Goal: Task Accomplishment & Management: Use online tool/utility

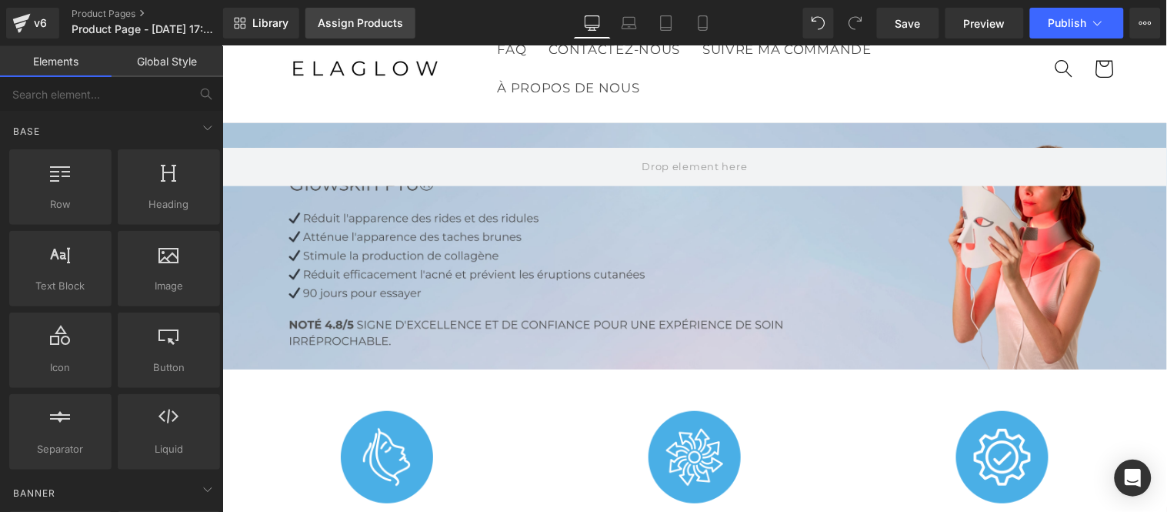
click at [349, 13] on link "Assign Products" at bounding box center [361, 23] width 110 height 31
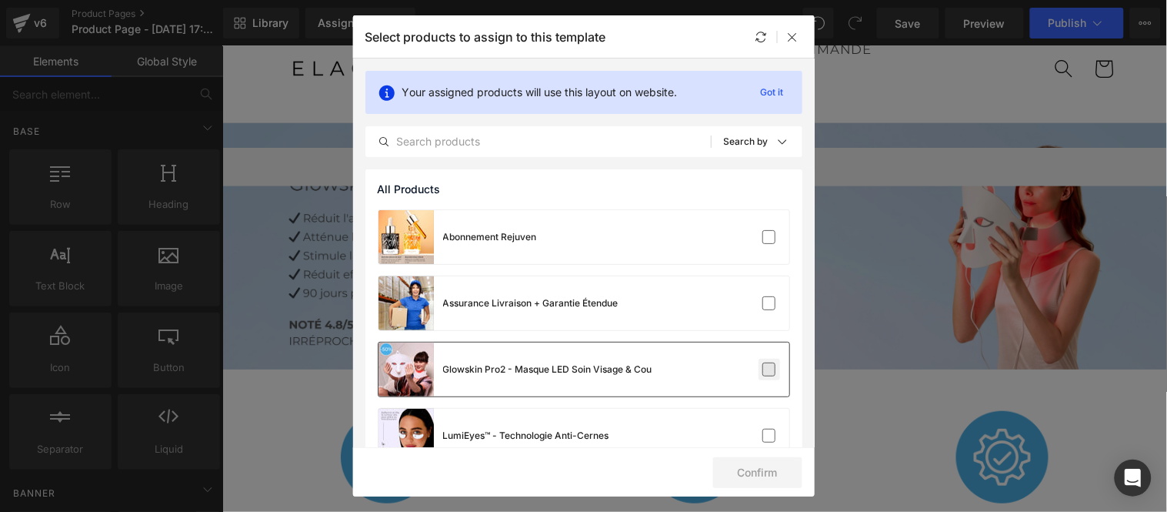
click at [766, 372] on label at bounding box center [770, 369] width 14 height 14
click at [770, 369] on input "checkbox" at bounding box center [770, 369] width 0 height 0
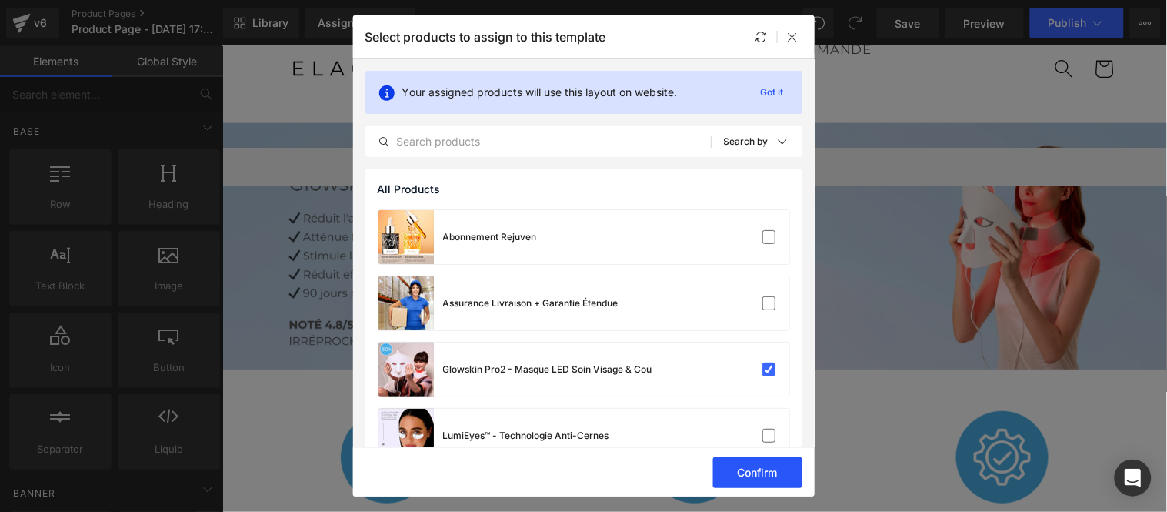
click at [744, 468] on button "Confirm" at bounding box center [757, 472] width 89 height 31
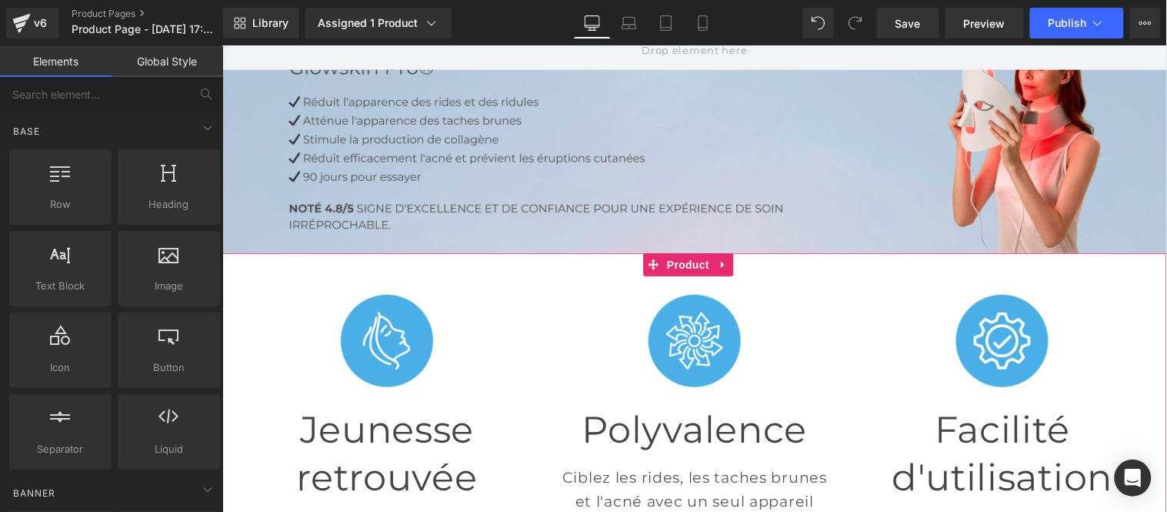
scroll to position [152, 0]
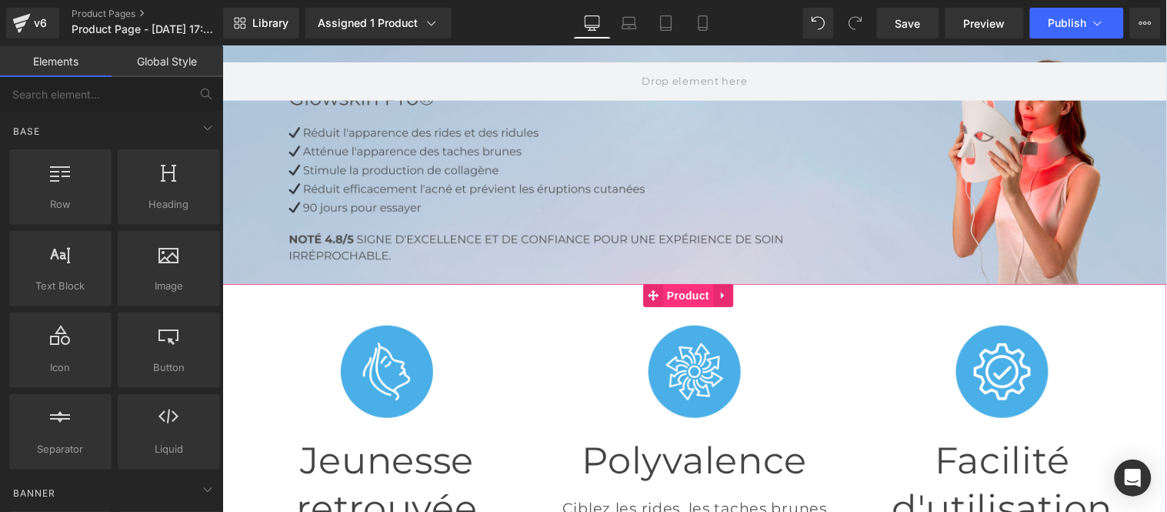
click at [689, 296] on span "Product" at bounding box center [688, 294] width 50 height 23
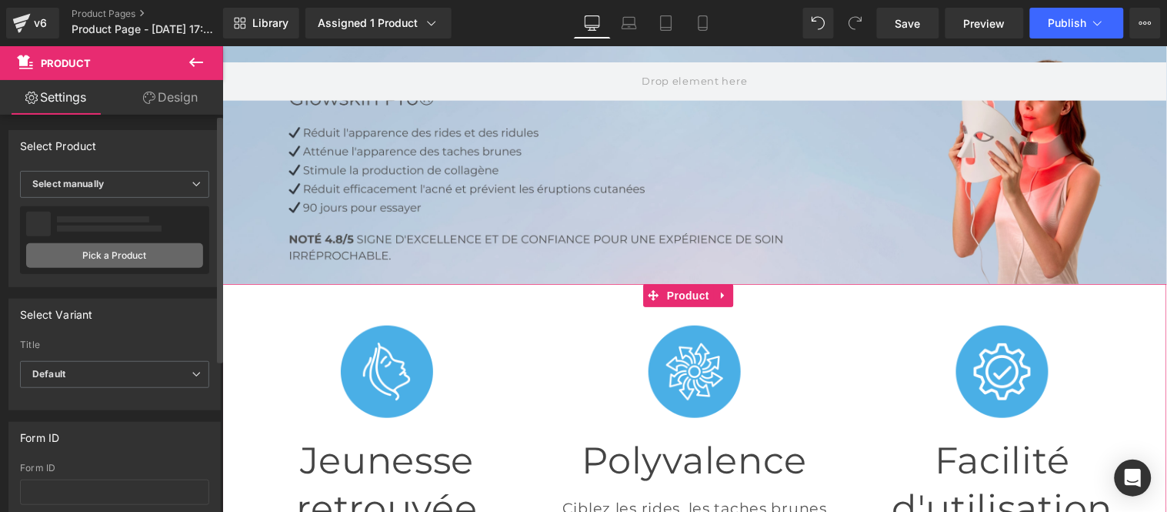
click at [132, 259] on link "Pick a Product" at bounding box center [114, 255] width 177 height 25
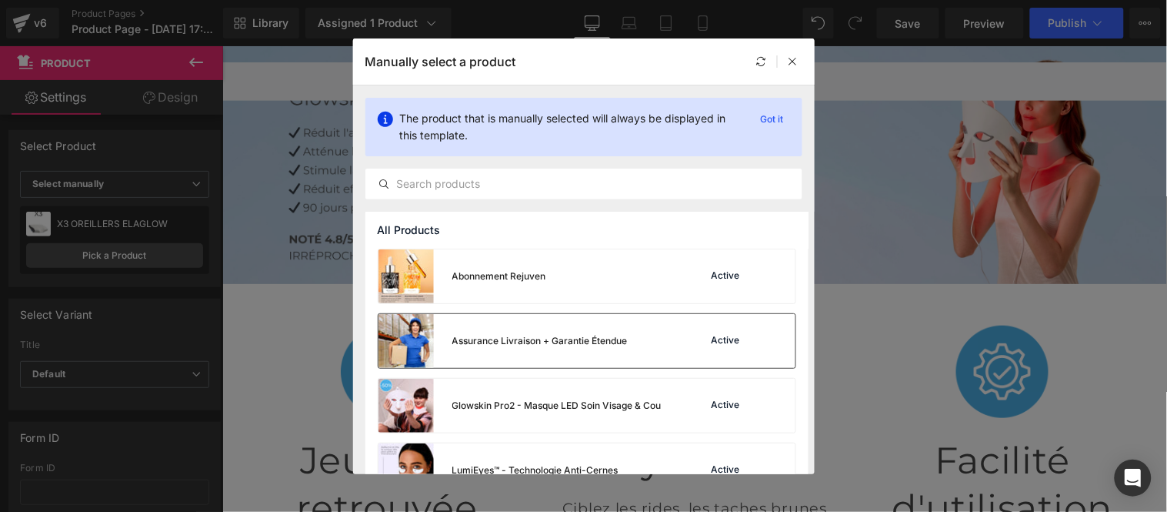
scroll to position [85, 0]
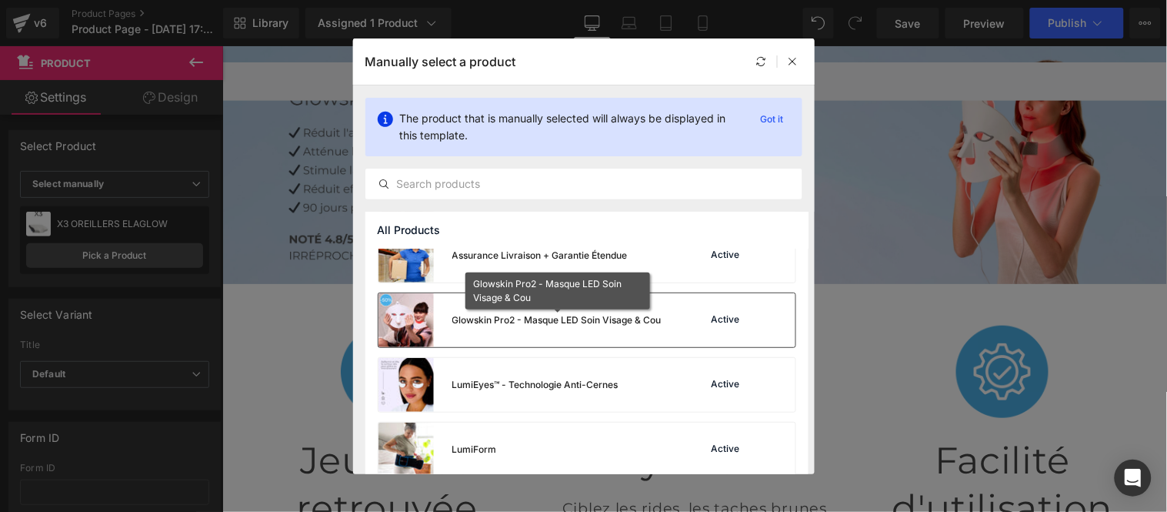
click at [600, 325] on div "Glowskin Pro2 - Masque LED Soin Visage & Cou" at bounding box center [557, 320] width 209 height 14
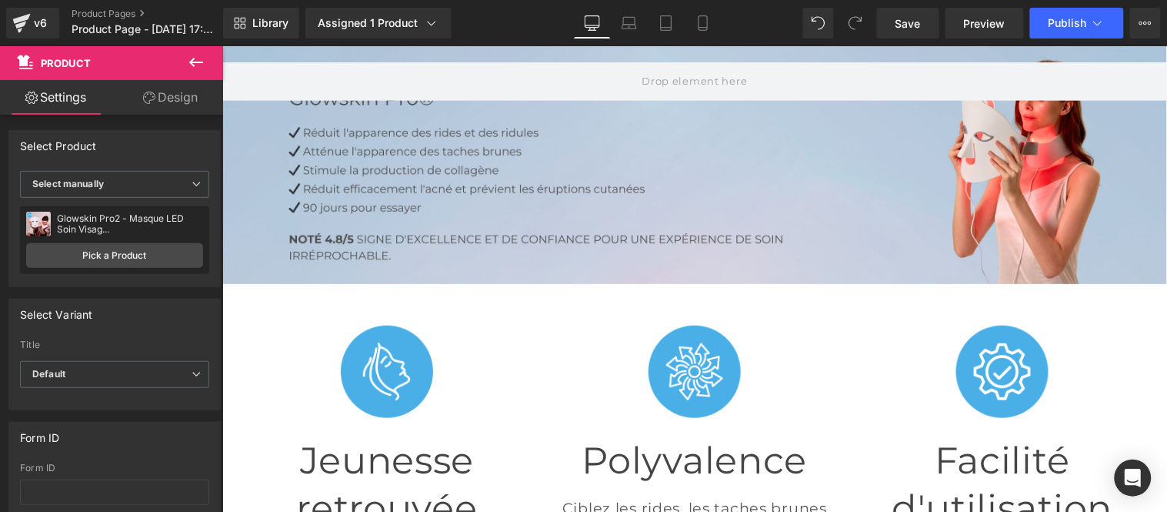
scroll to position [3488, 0]
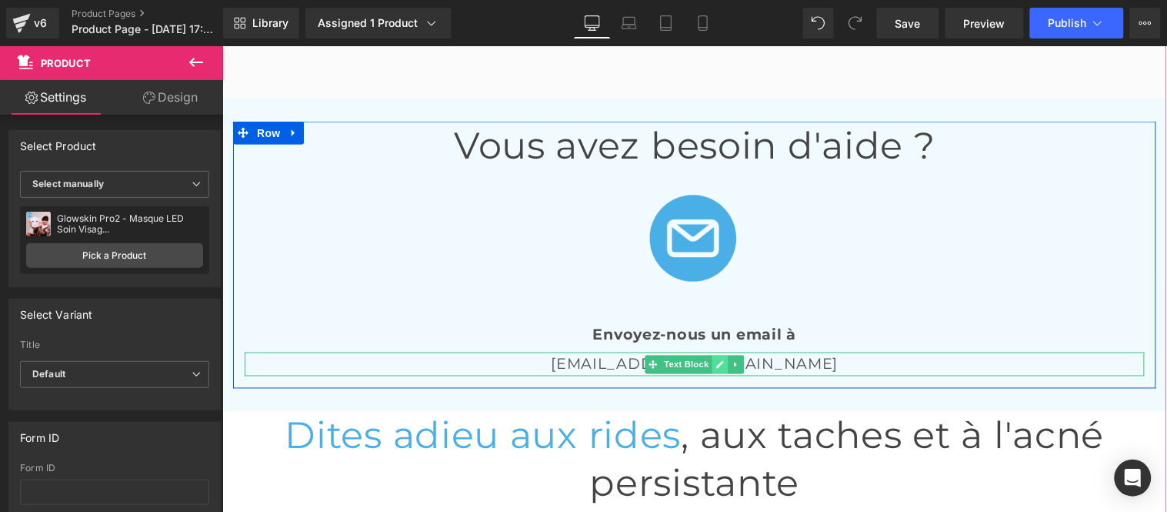
click at [716, 360] on icon at bounding box center [720, 364] width 8 height 8
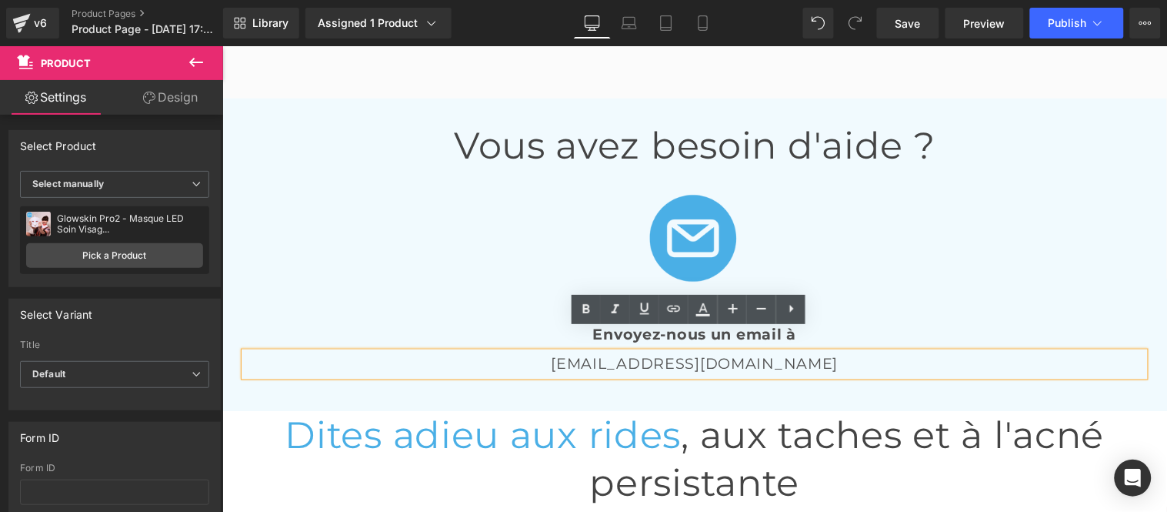
click at [715, 352] on p "[EMAIL_ADDRESS][DOMAIN_NAME]" at bounding box center [694, 364] width 900 height 24
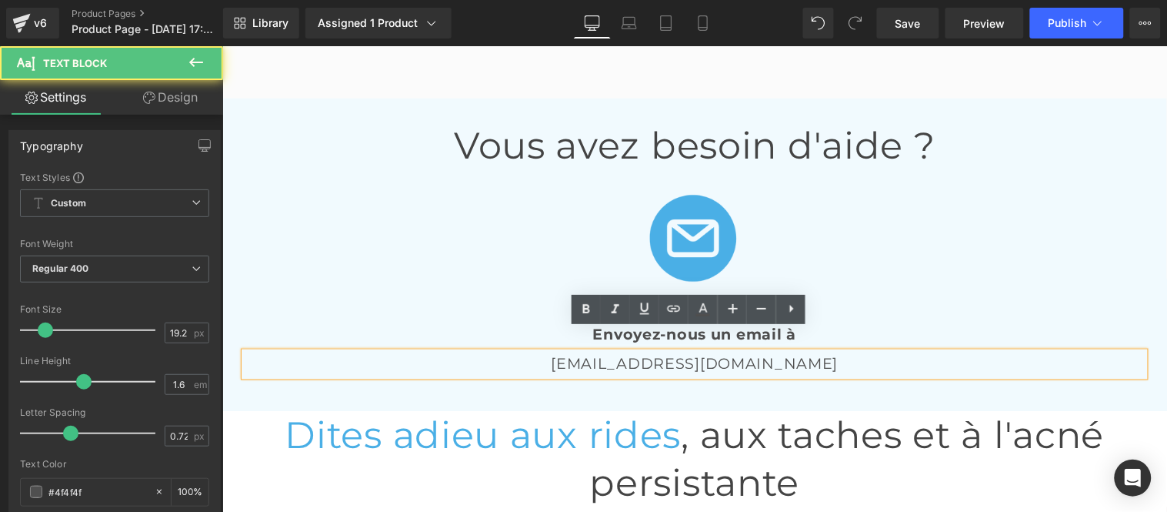
click at [763, 352] on p "[EMAIL_ADDRESS][DOMAIN_NAME]" at bounding box center [694, 364] width 900 height 24
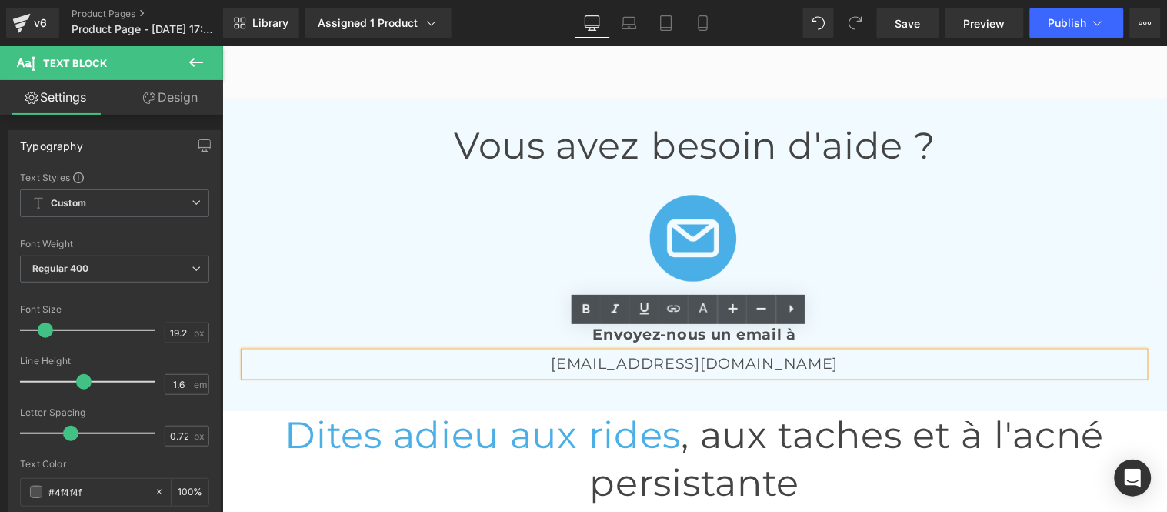
click at [663, 352] on p "[EMAIL_ADDRESS][DOMAIN_NAME]" at bounding box center [694, 364] width 900 height 24
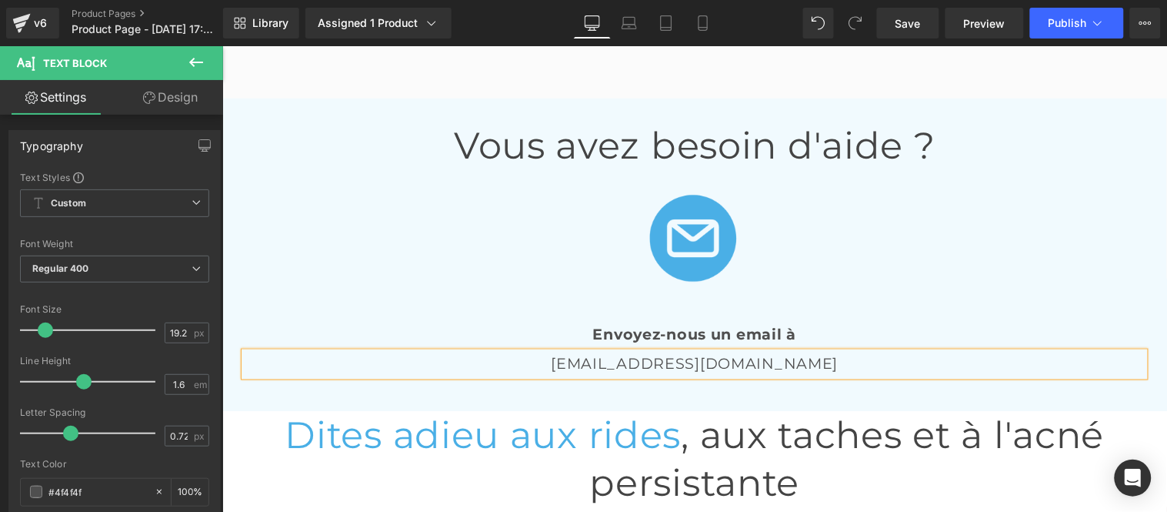
click at [780, 352] on p "[EMAIL_ADDRESS][DOMAIN_NAME]" at bounding box center [694, 364] width 900 height 24
click at [647, 352] on p "[EMAIL_ADDRESS][DOMAIN_NAME]" at bounding box center [694, 364] width 900 height 24
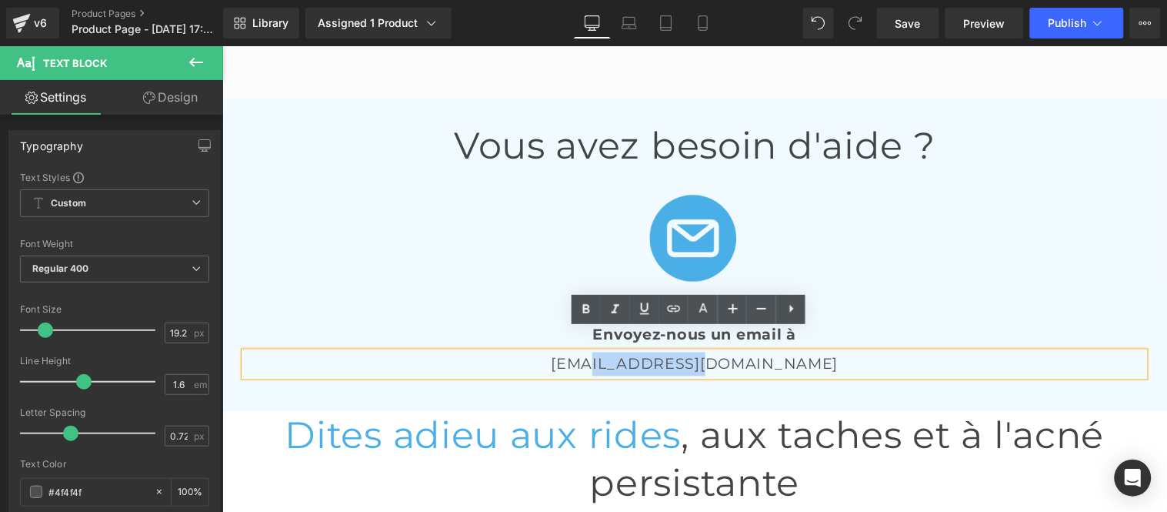
click at [662, 352] on p "[EMAIL_ADDRESS][DOMAIN_NAME]" at bounding box center [694, 364] width 900 height 24
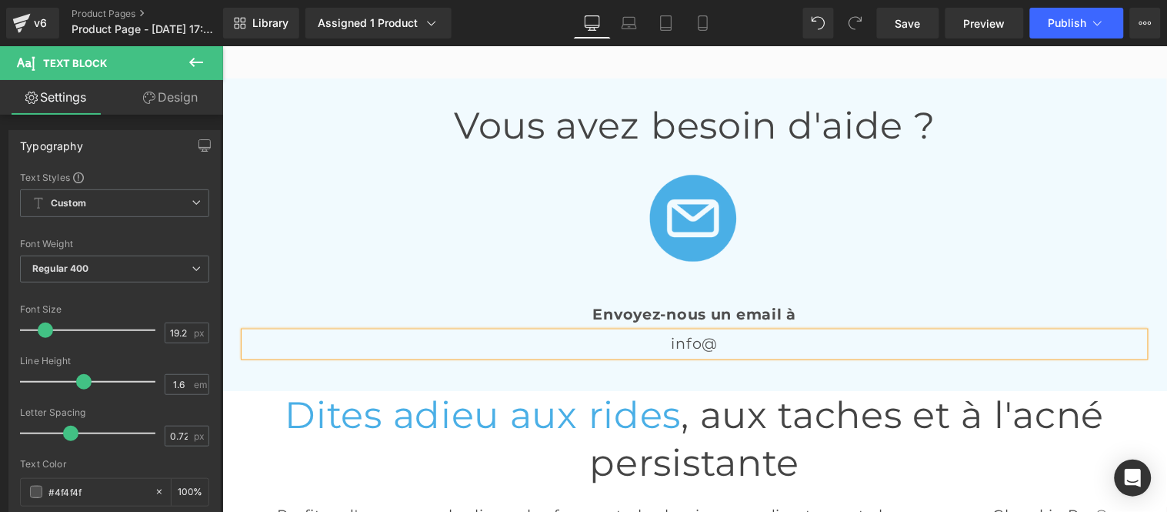
scroll to position [3538, 0]
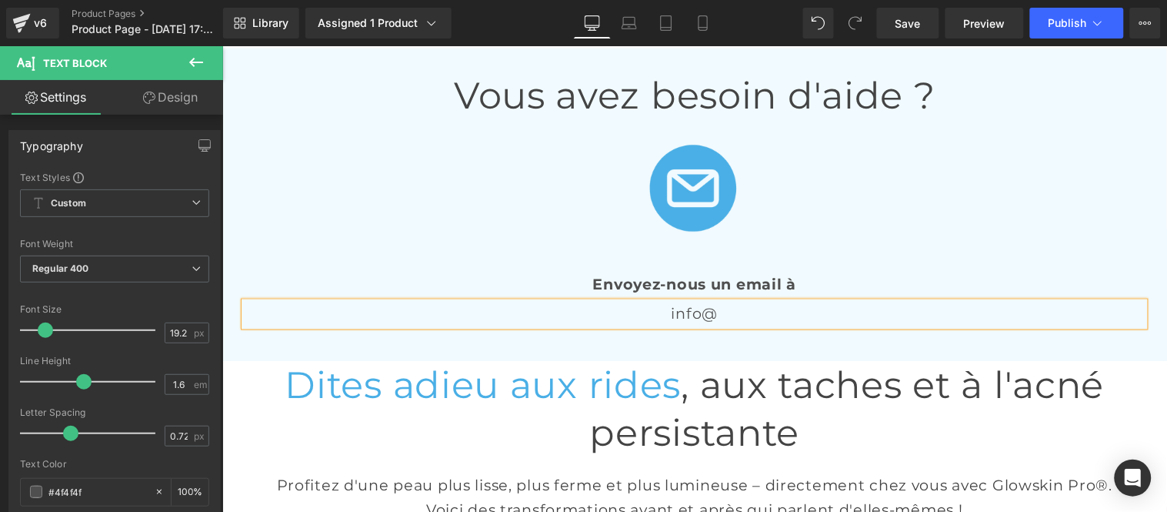
click at [739, 302] on p "info@" at bounding box center [694, 314] width 900 height 24
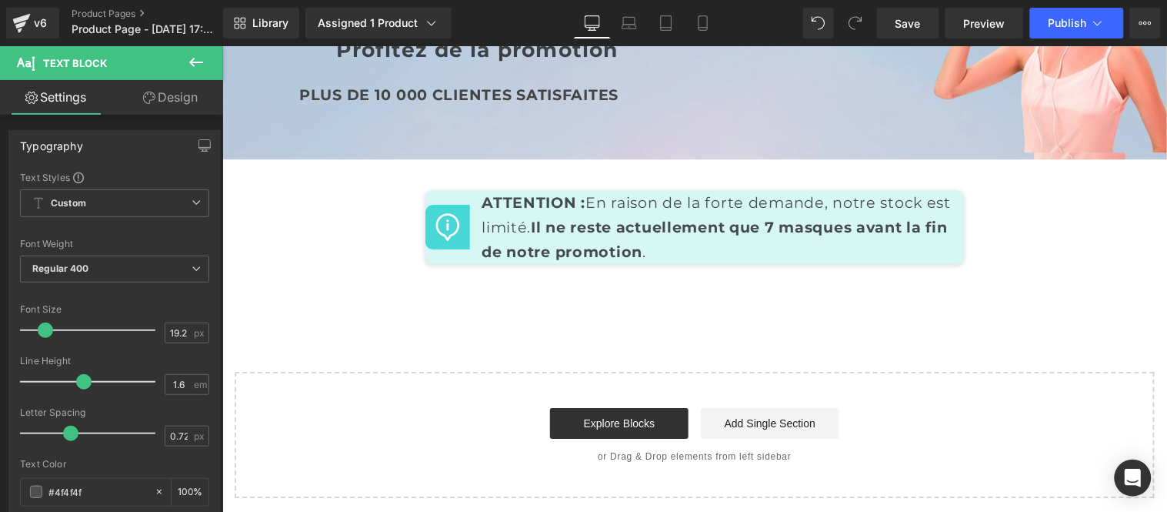
scroll to position [7215, 0]
click at [202, 57] on icon at bounding box center [196, 62] width 18 height 18
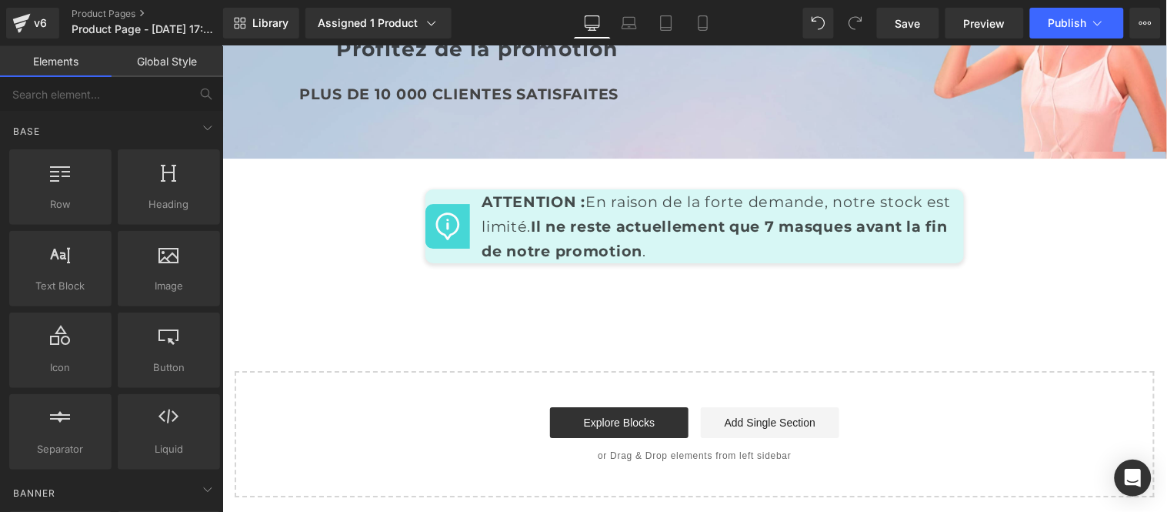
click at [179, 56] on link "Global Style" at bounding box center [168, 61] width 112 height 31
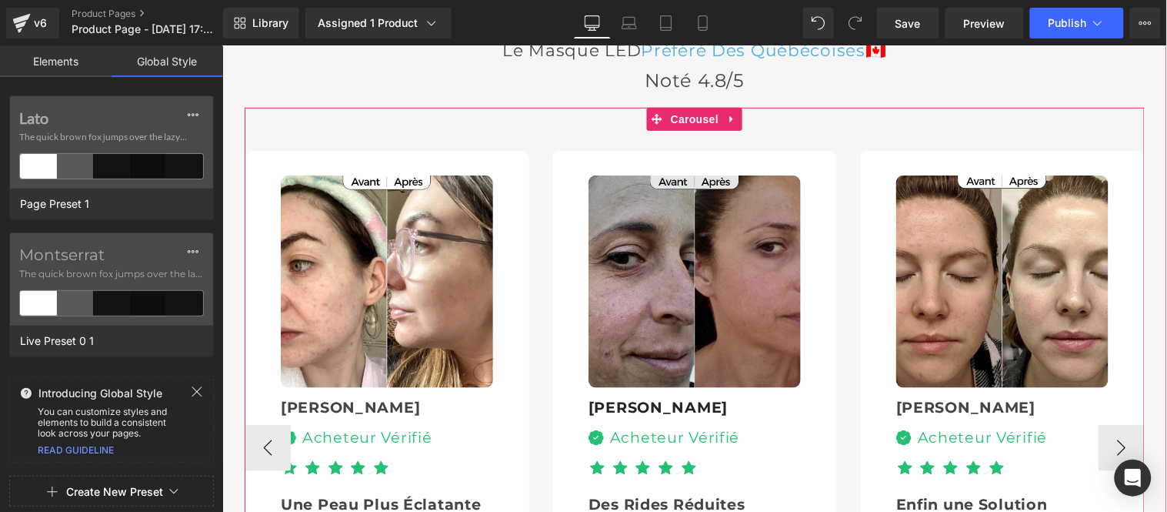
scroll to position [4479, 0]
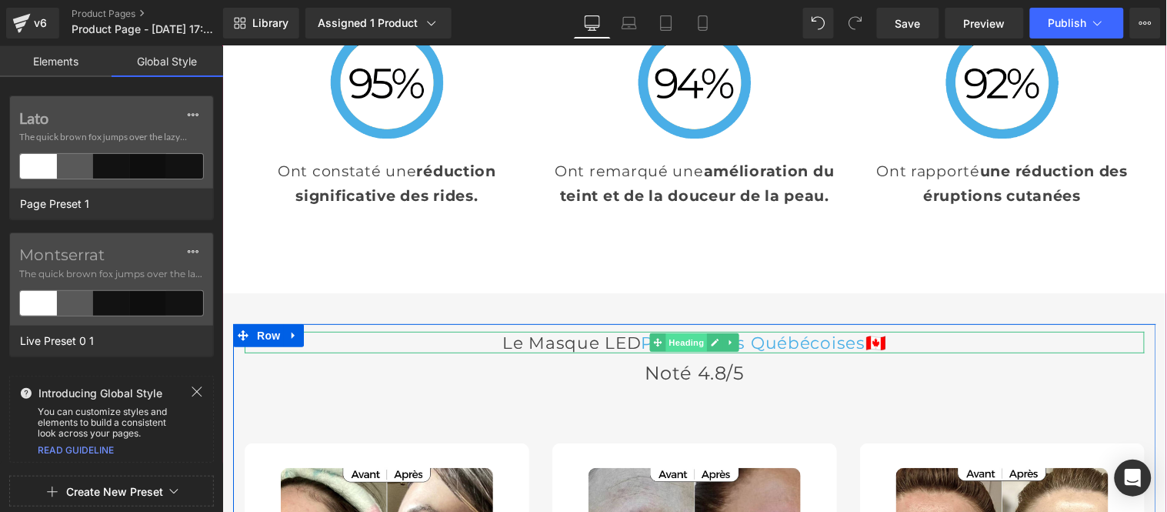
click at [672, 332] on span "Heading" at bounding box center [687, 341] width 42 height 18
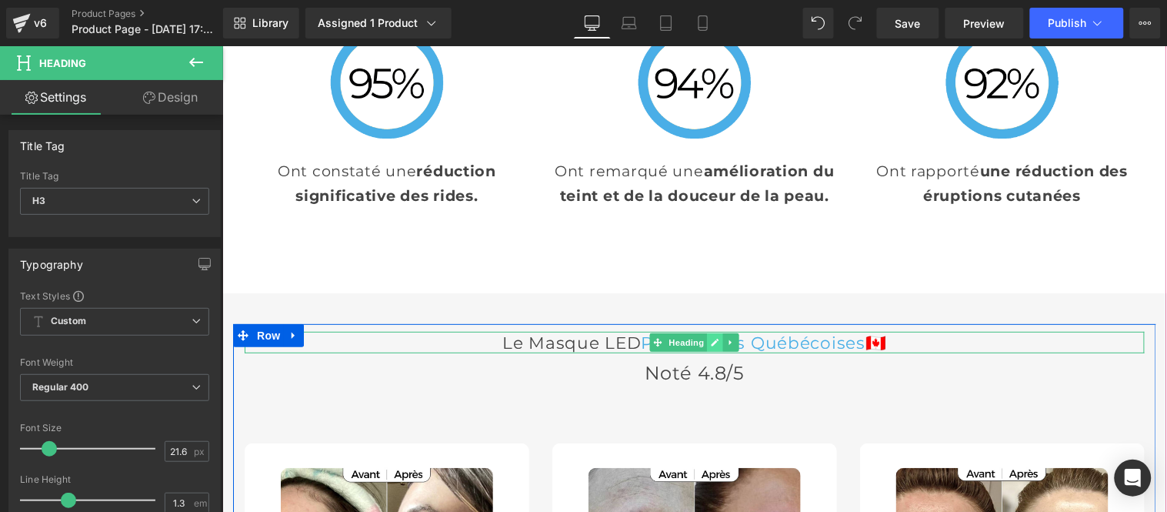
click at [711, 338] on icon at bounding box center [715, 342] width 8 height 8
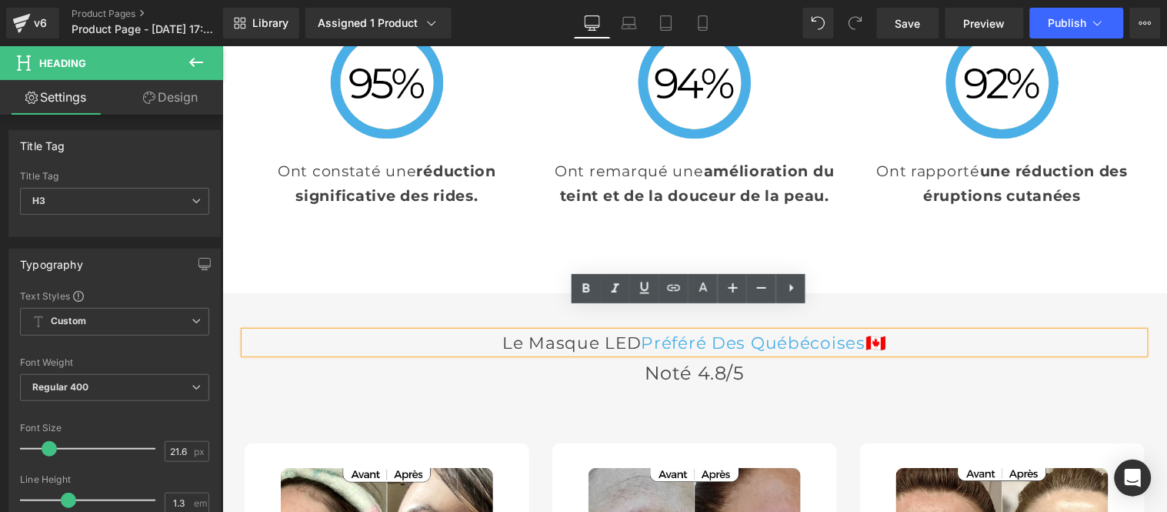
click at [680, 332] on span "Préféré Des québécoises" at bounding box center [753, 342] width 225 height 20
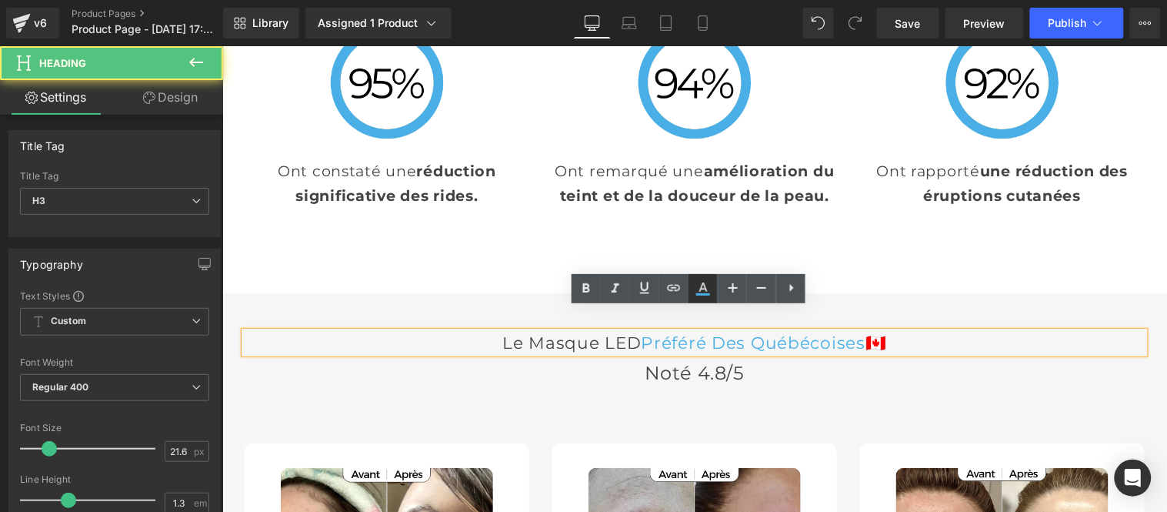
click at [704, 293] on icon at bounding box center [703, 294] width 14 height 2
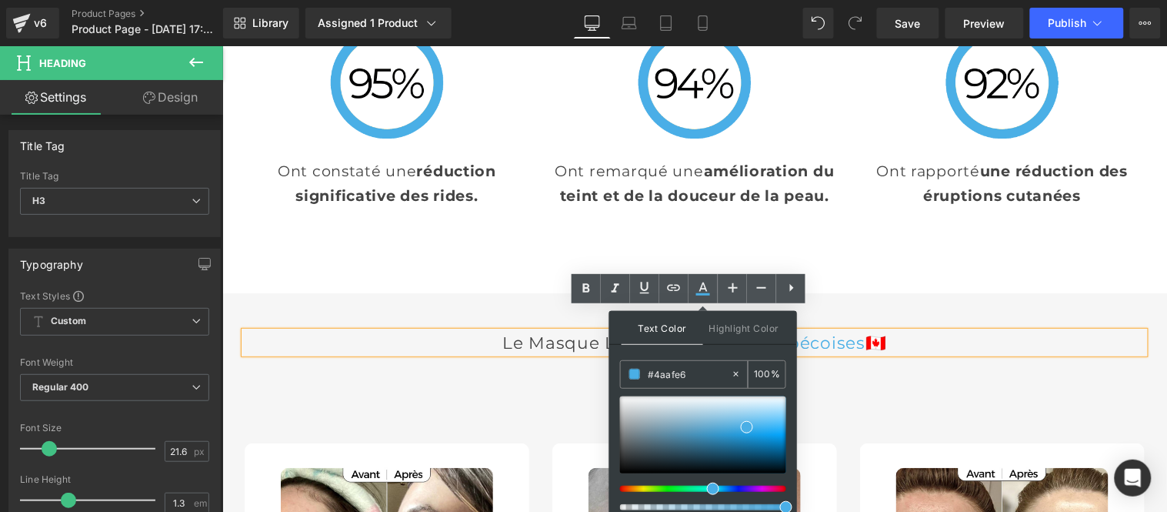
click at [699, 379] on input "#4aafe6" at bounding box center [689, 374] width 83 height 17
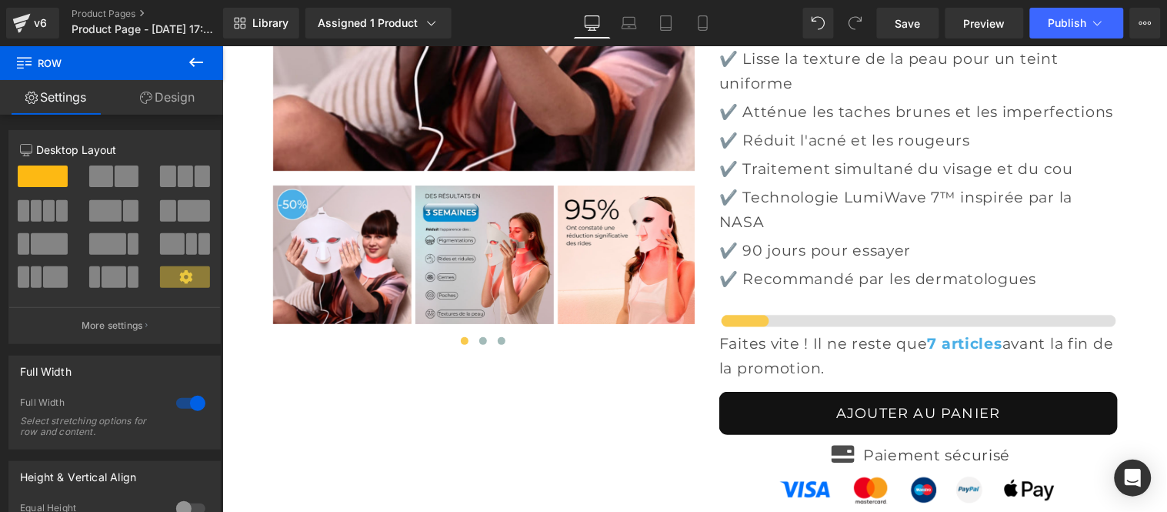
scroll to position [6018, 0]
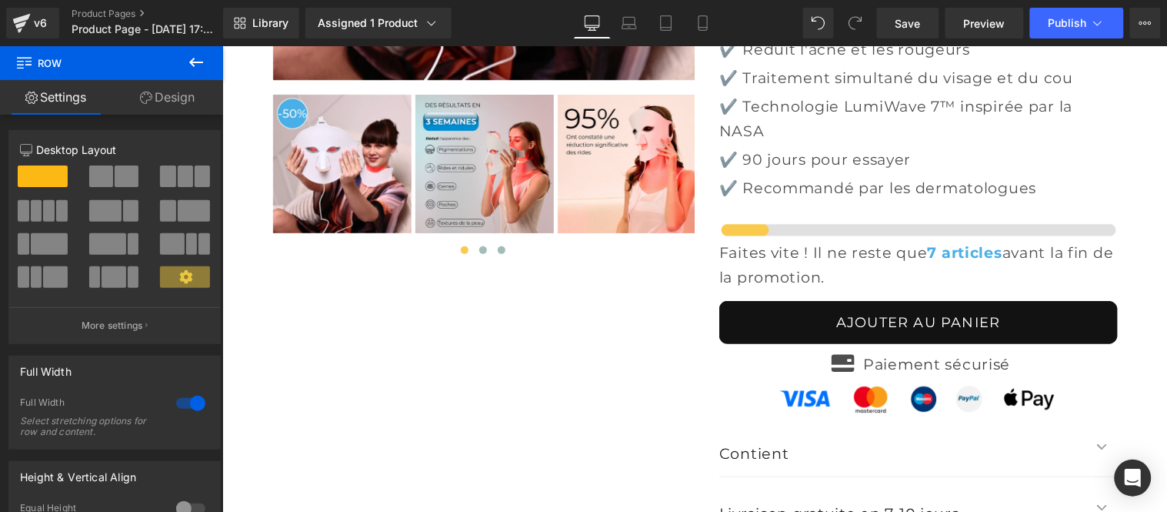
click at [195, 59] on icon at bounding box center [196, 62] width 18 height 18
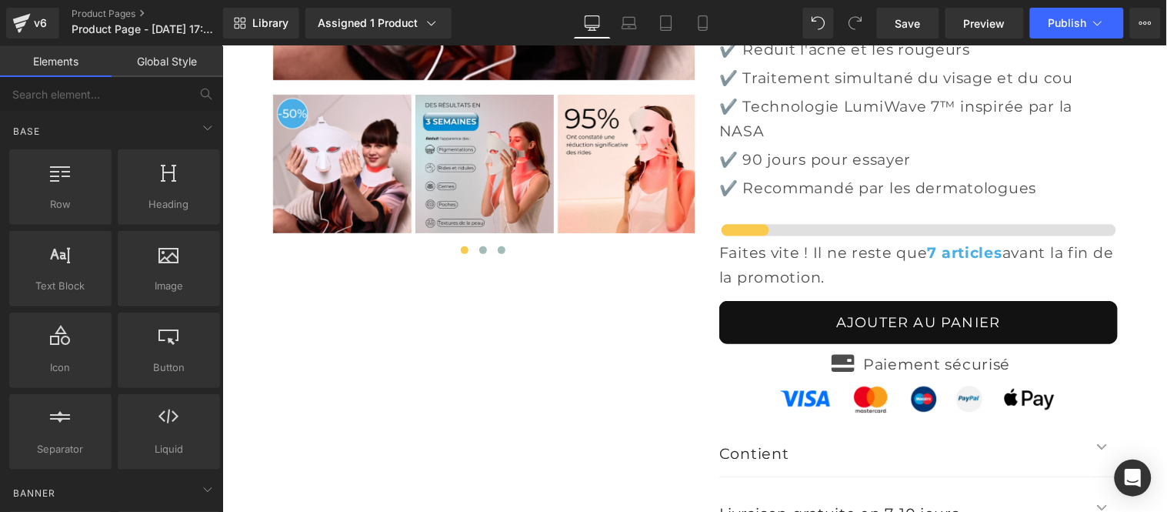
click at [175, 64] on link "Global Style" at bounding box center [168, 61] width 112 height 31
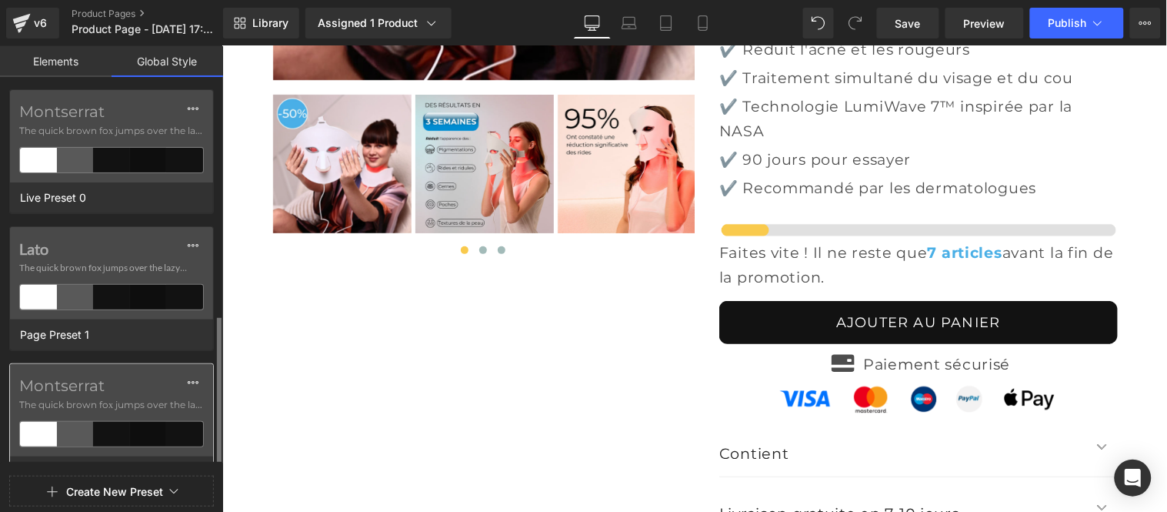
scroll to position [131, 0]
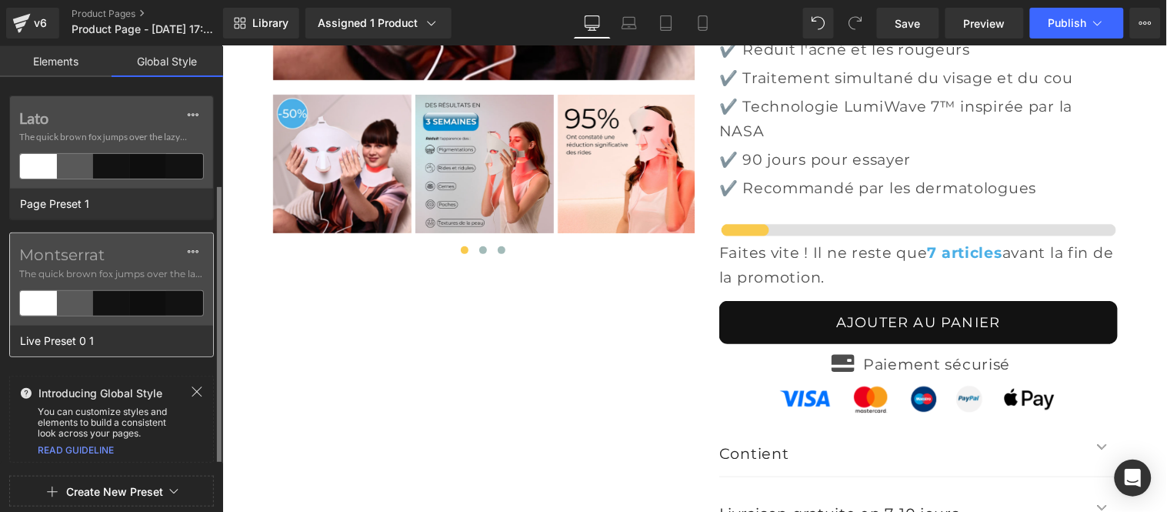
click at [115, 250] on label "Montserrat" at bounding box center [111, 255] width 185 height 18
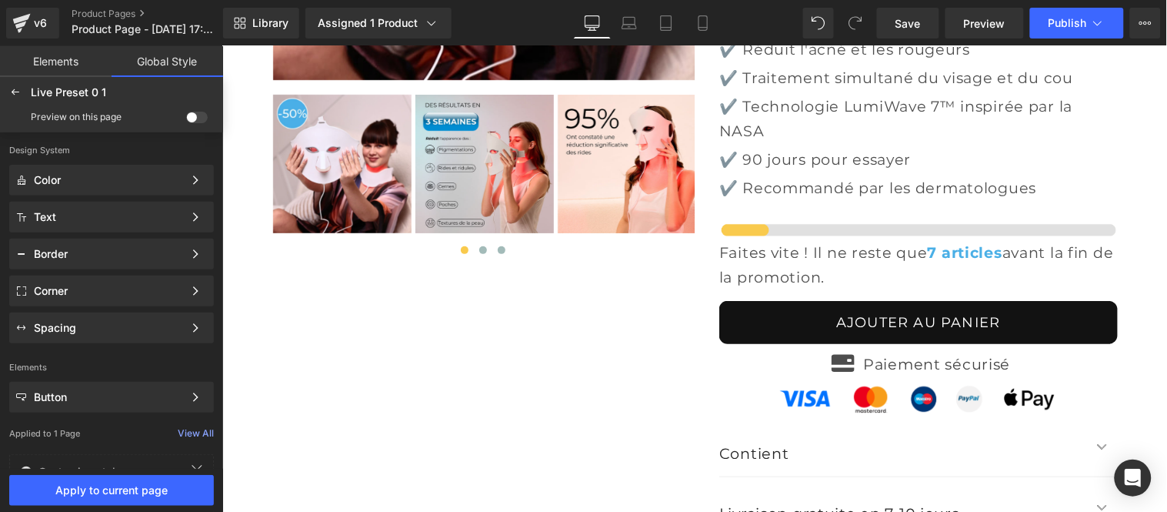
click at [193, 113] on span at bounding box center [197, 118] width 22 height 12
click at [186, 120] on input "checkbox" at bounding box center [186, 120] width 0 height 0
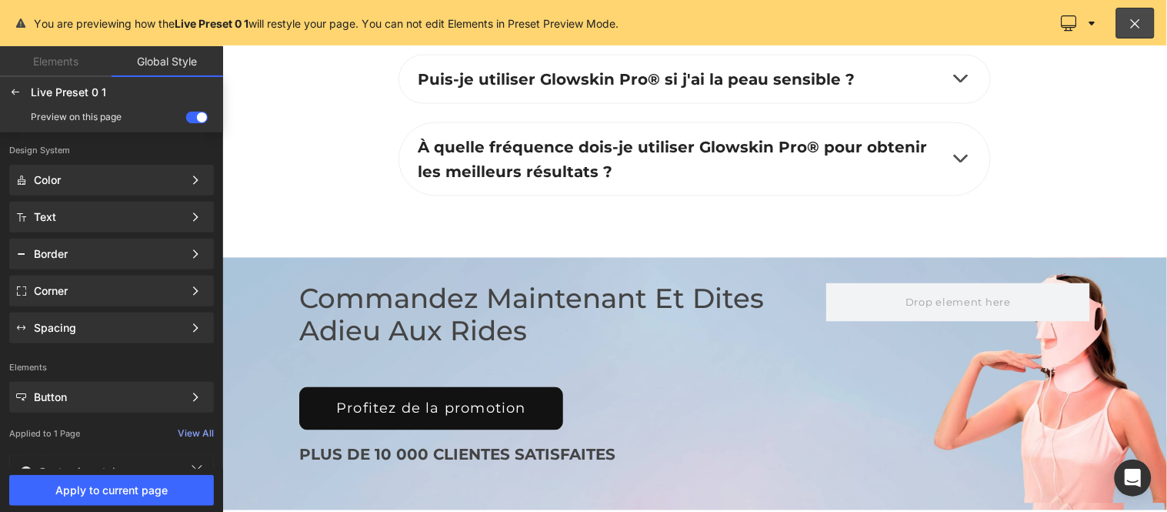
scroll to position [6595, 0]
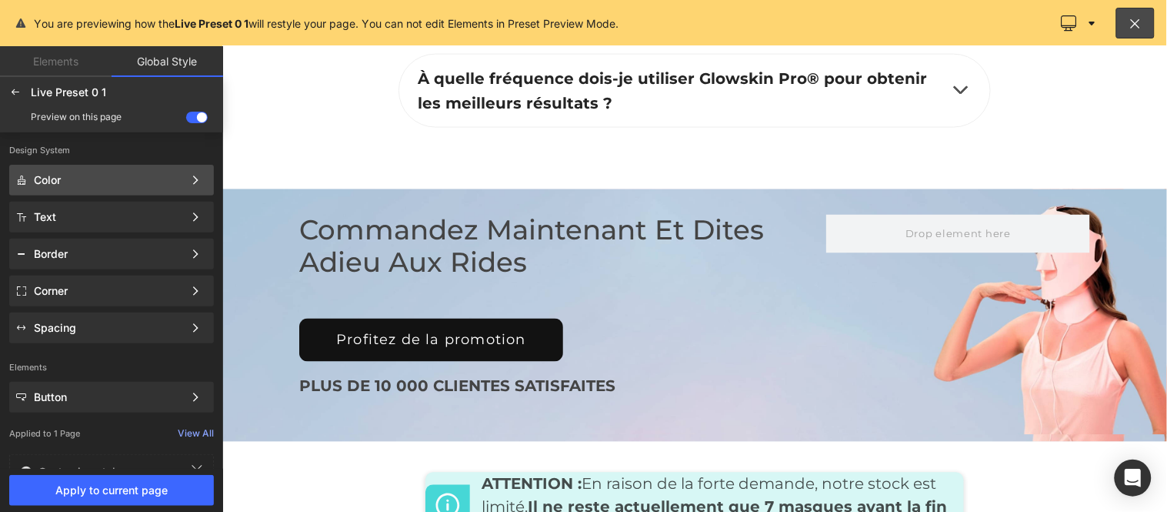
click at [165, 202] on div "Color Color Style Define a color palette and apply it to your pages 1 of 3 Next" at bounding box center [111, 217] width 205 height 31
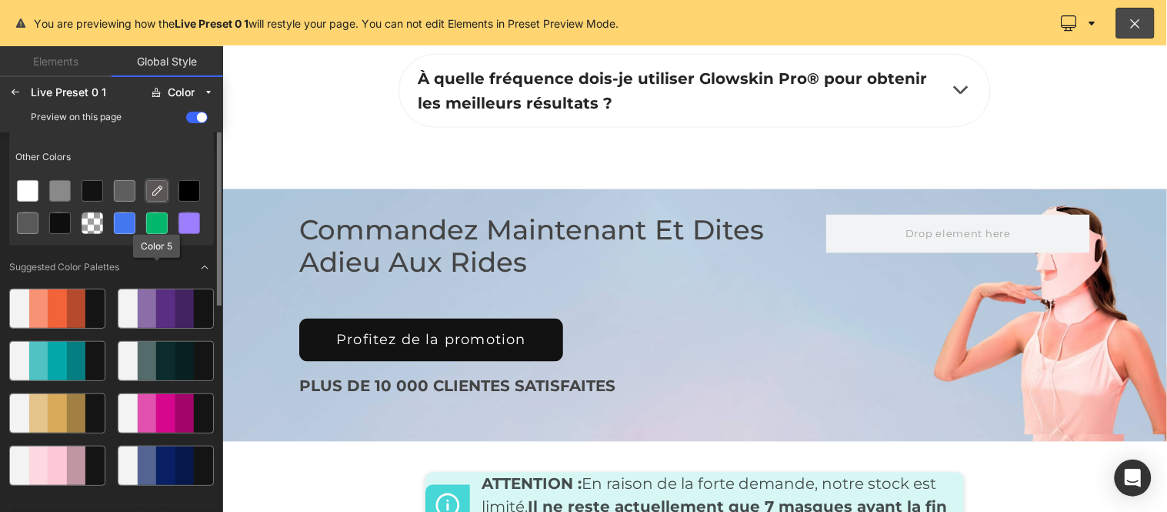
scroll to position [0, 0]
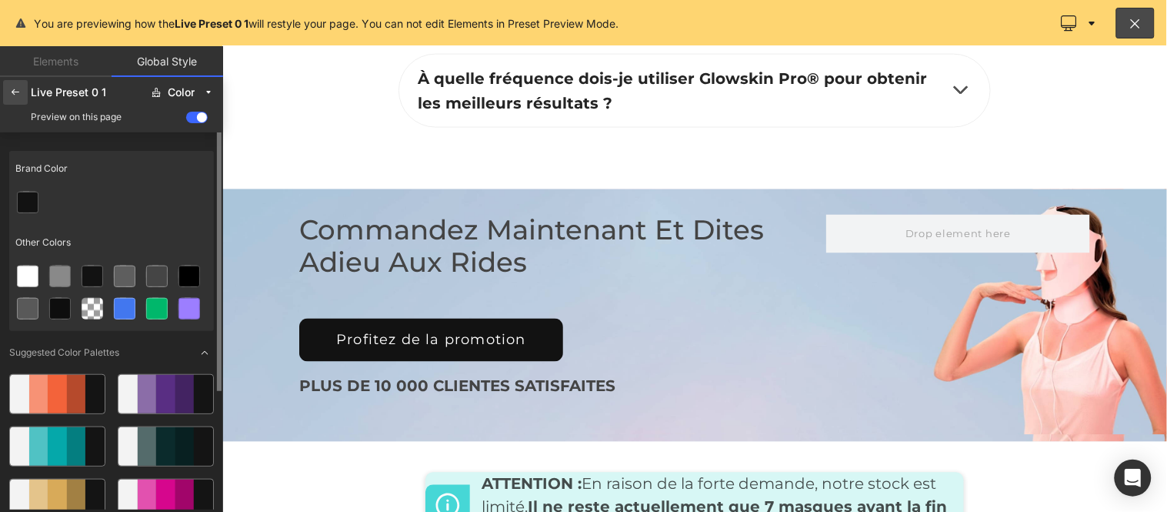
click at [11, 90] on icon at bounding box center [15, 92] width 12 height 12
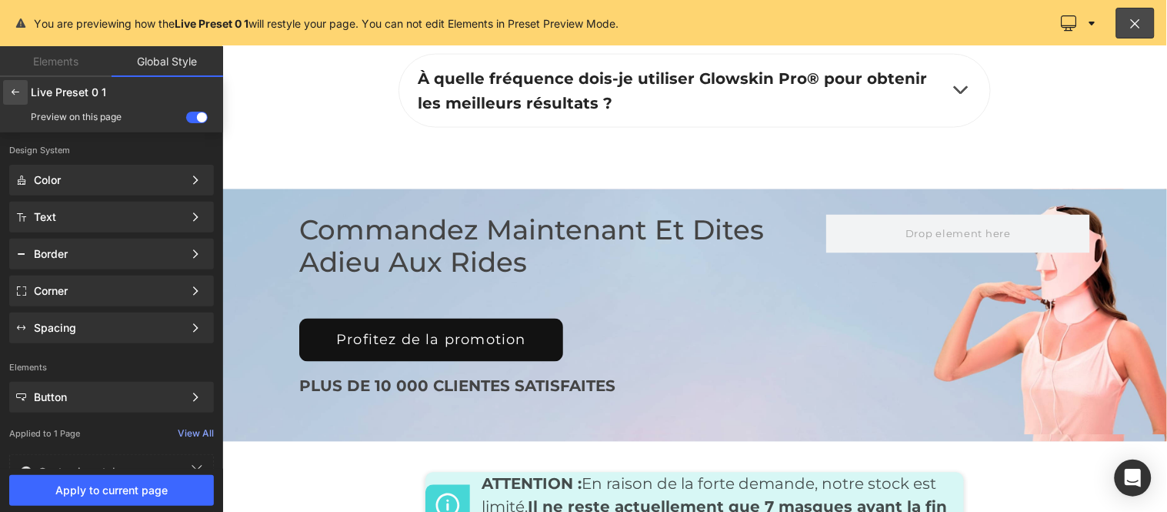
click at [18, 91] on icon at bounding box center [15, 92] width 12 height 12
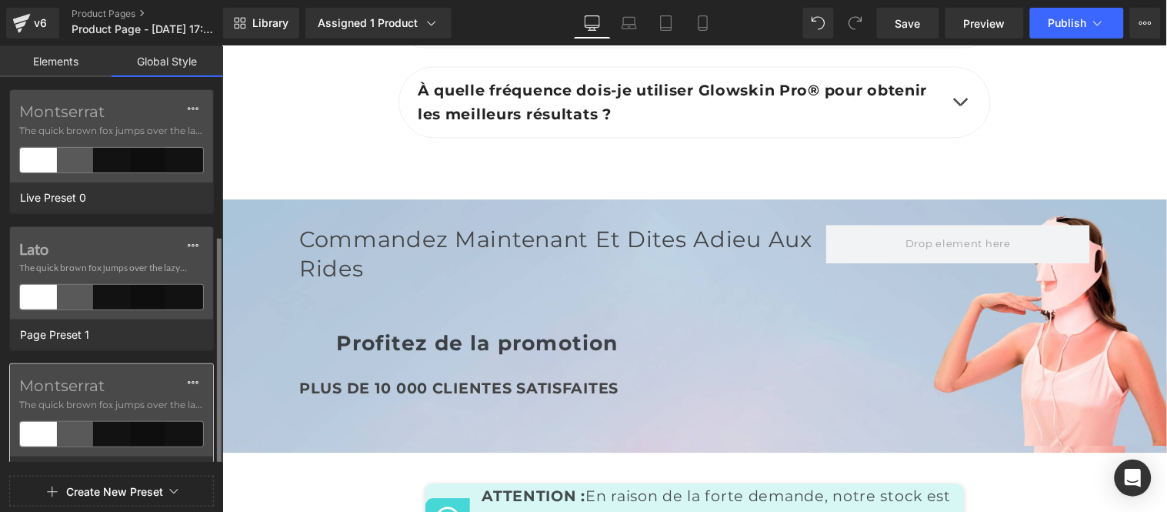
scroll to position [85, 0]
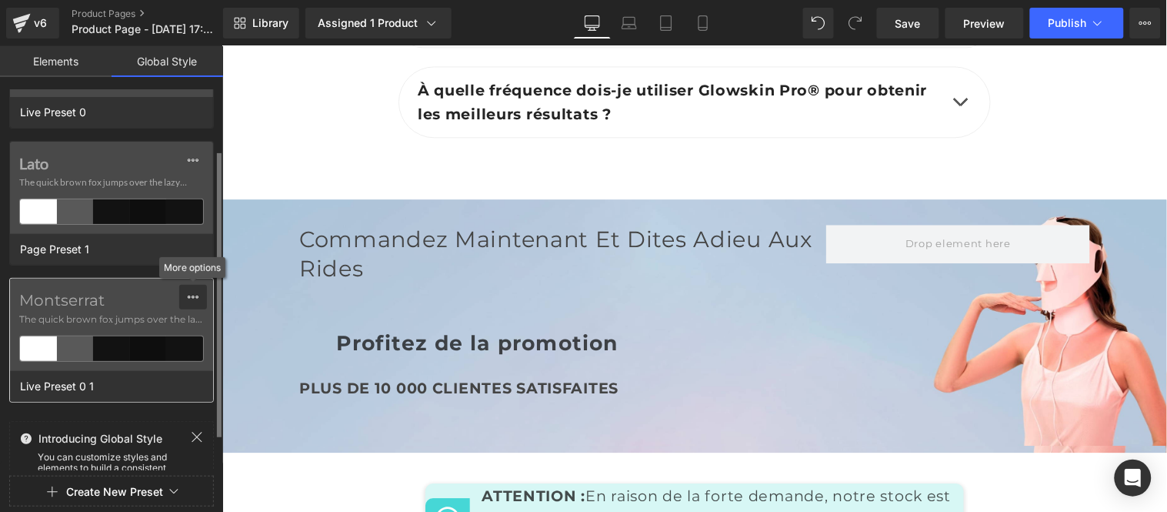
click at [191, 297] on icon at bounding box center [193, 297] width 12 height 12
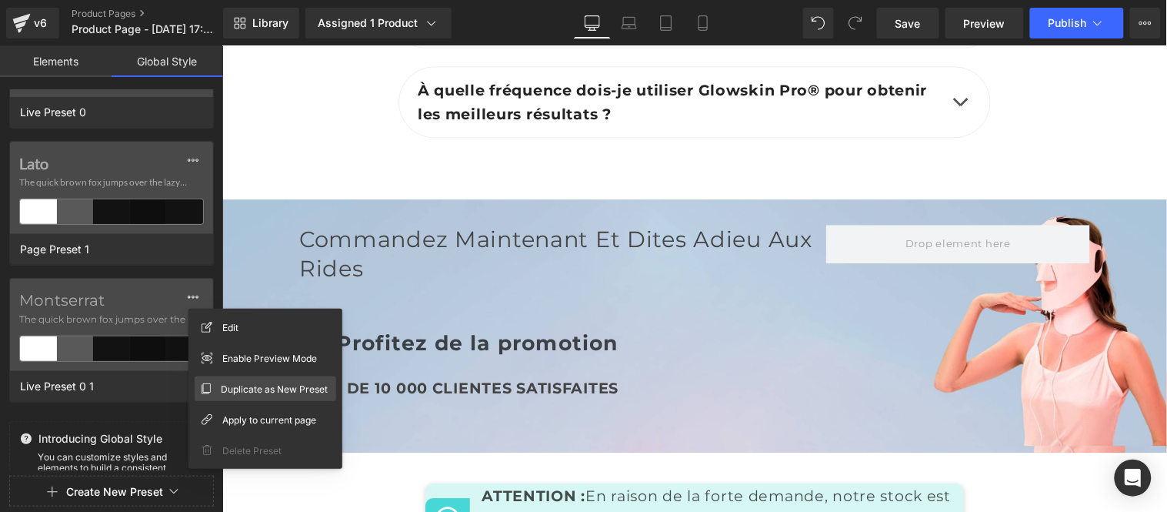
click at [249, 390] on span "Duplicate as New Preset" at bounding box center [274, 389] width 107 height 16
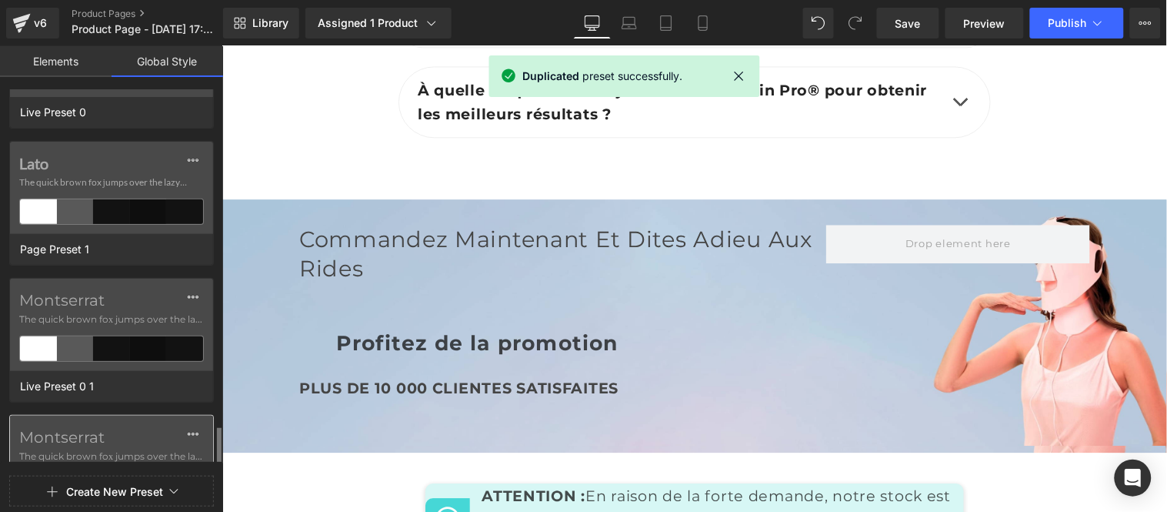
scroll to position [267, 0]
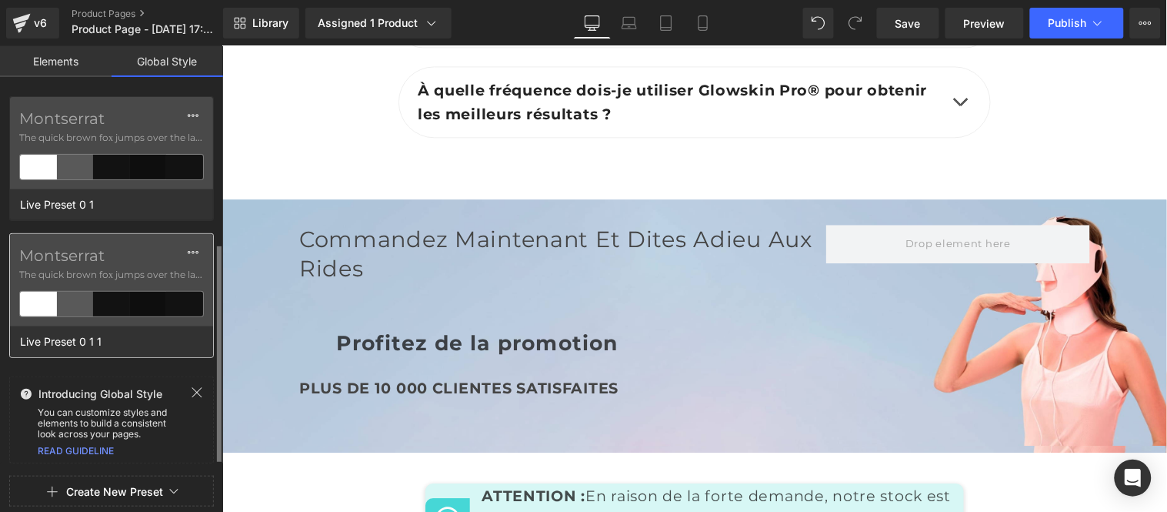
click at [112, 292] on div at bounding box center [111, 304] width 37 height 25
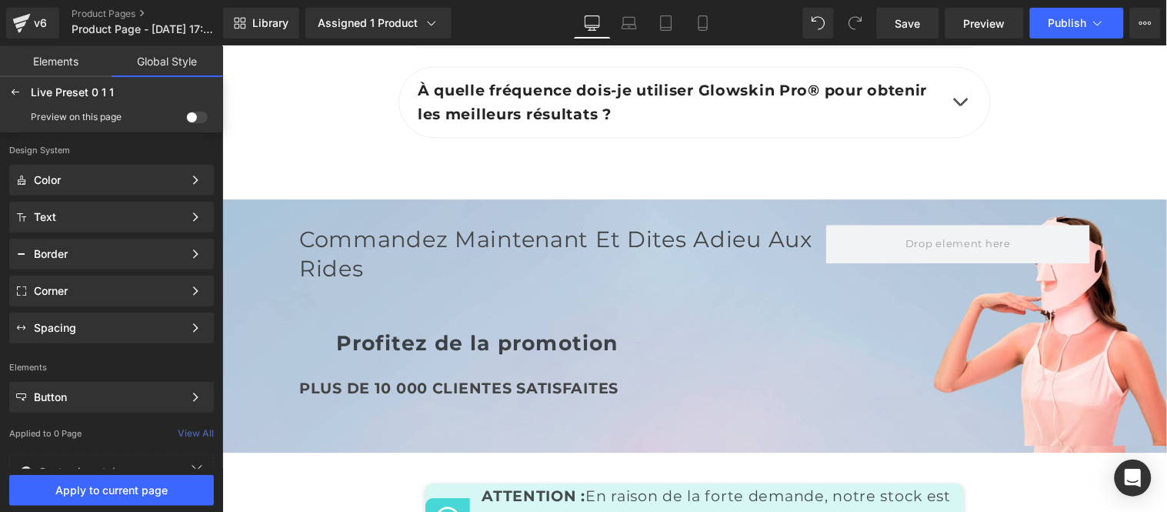
click at [200, 112] on span at bounding box center [197, 118] width 22 height 12
click at [186, 120] on input "checkbox" at bounding box center [186, 120] width 0 height 0
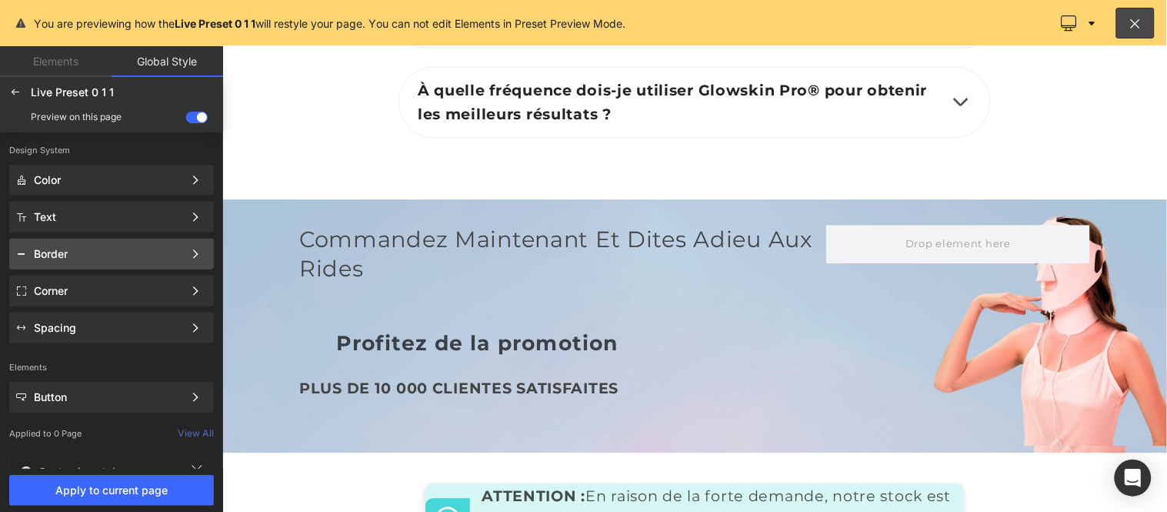
scroll to position [6595, 0]
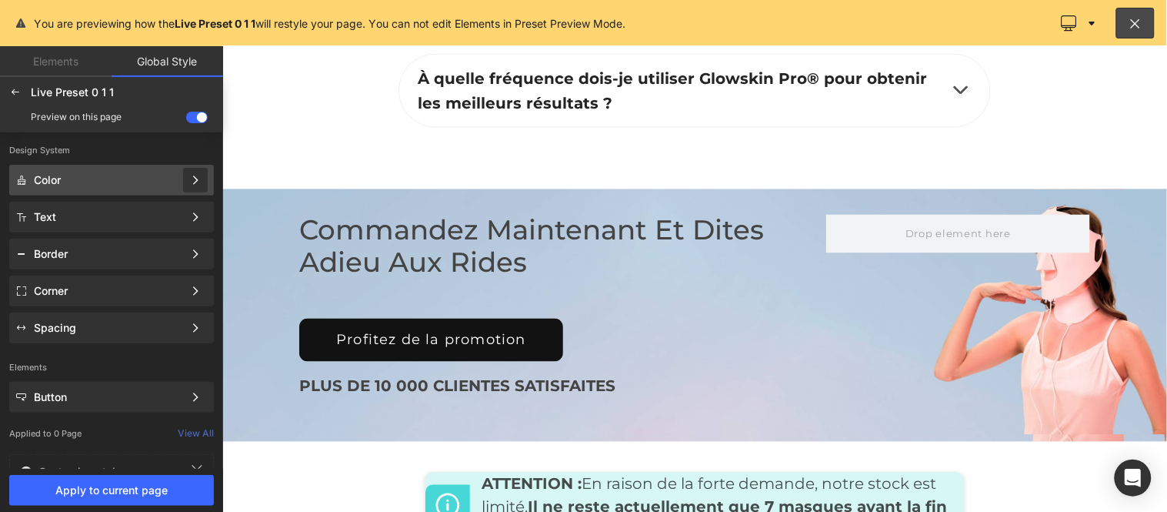
click at [200, 181] on icon at bounding box center [195, 180] width 11 height 11
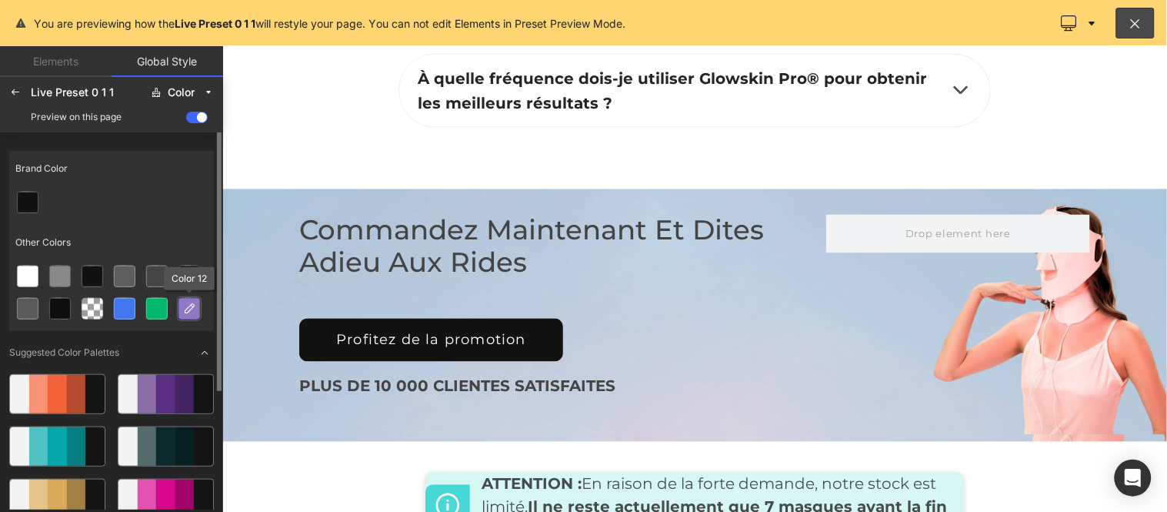
click at [189, 312] on icon at bounding box center [189, 308] width 12 height 12
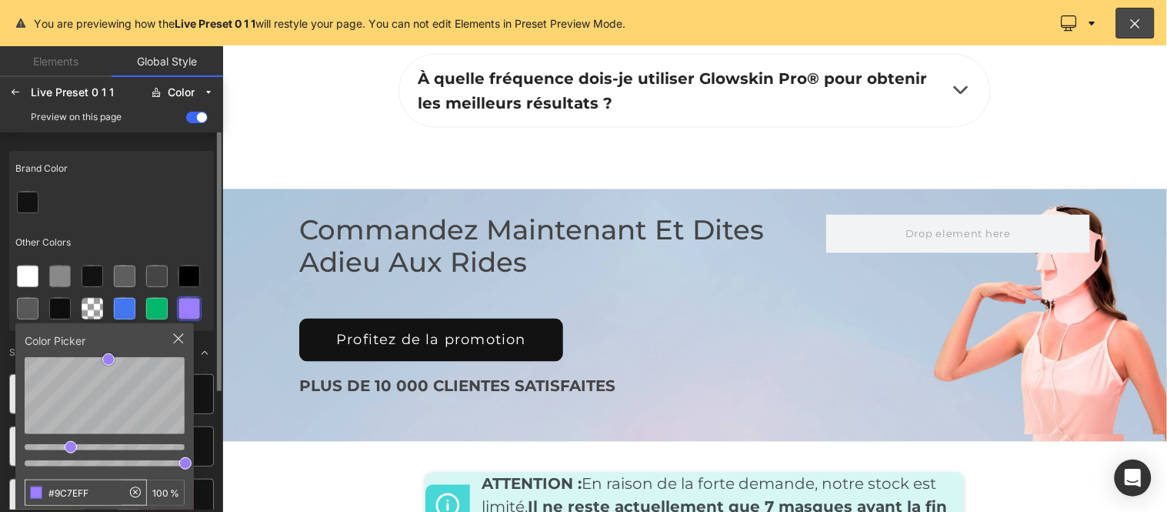
click at [90, 489] on input "#9C7EFF" at bounding box center [73, 492] width 96 height 25
type input "#4aafe6"
click at [149, 231] on div "Other Colors" at bounding box center [111, 242] width 205 height 35
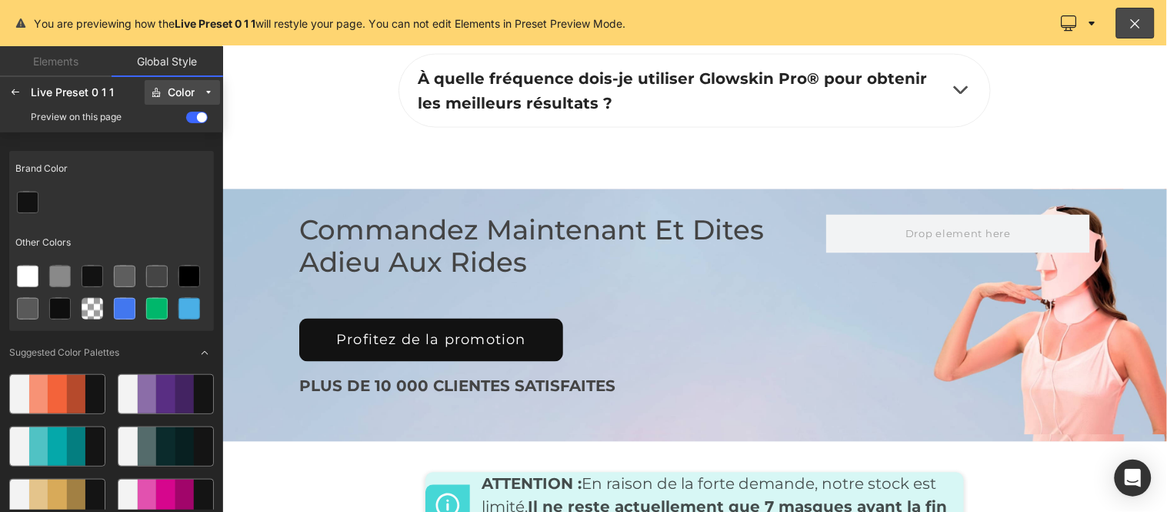
click at [171, 99] on button "Color" at bounding box center [182, 92] width 75 height 25
click at [173, 135] on div "Color" at bounding box center [175, 147] width 77 height 25
click at [172, 98] on button "Color" at bounding box center [182, 92] width 75 height 25
click at [165, 160] on div "Text" at bounding box center [175, 172] width 77 height 25
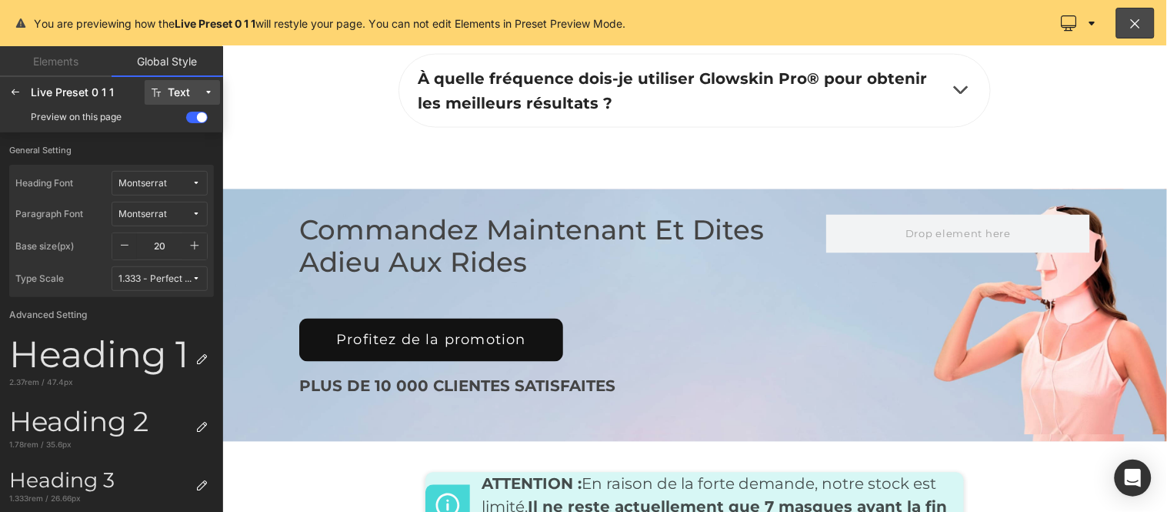
click at [165, 97] on button "Text" at bounding box center [182, 92] width 75 height 25
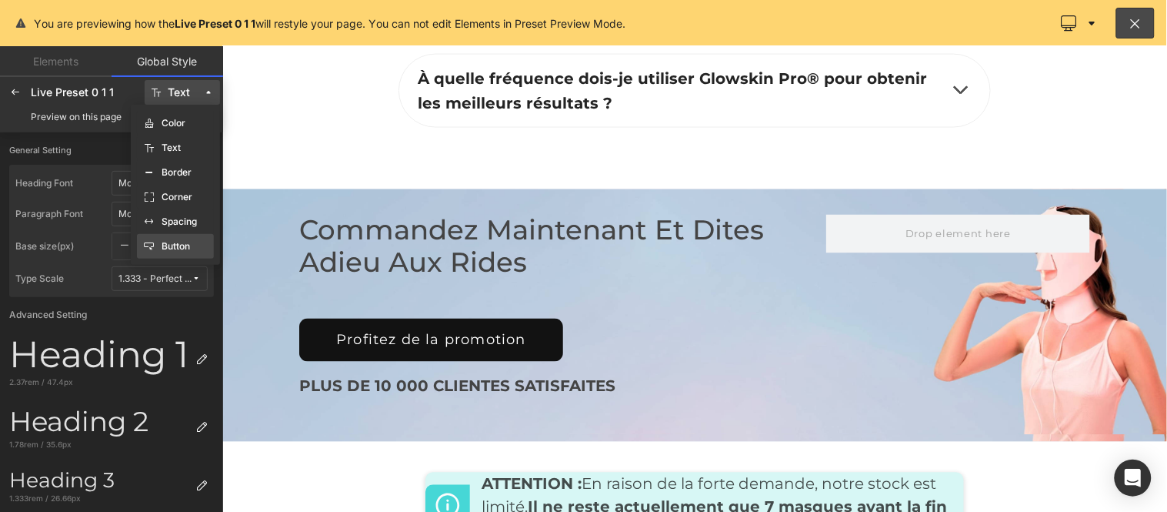
click at [164, 242] on label "Button" at bounding box center [176, 246] width 28 height 11
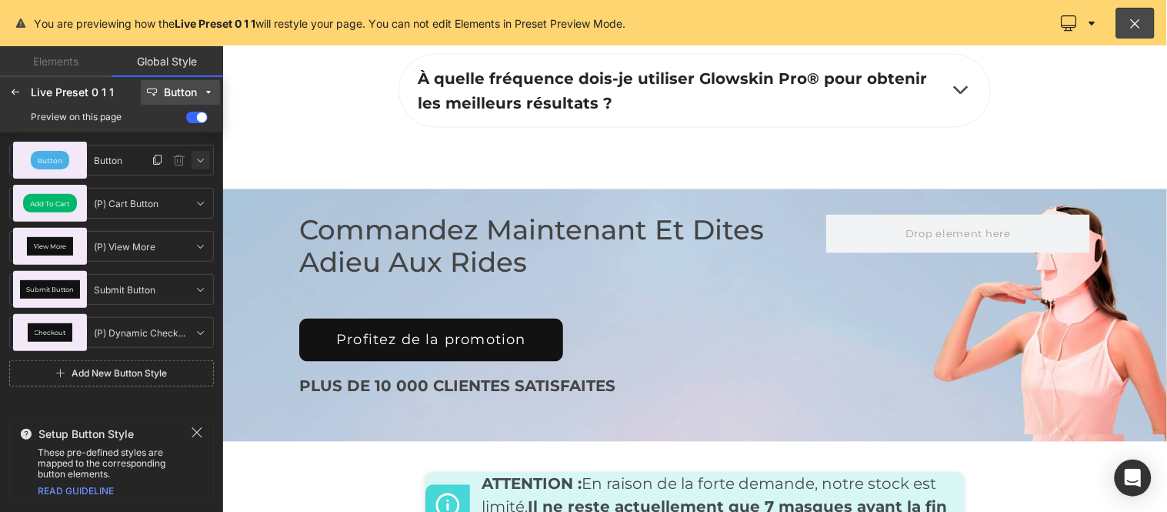
click at [198, 162] on icon at bounding box center [201, 160] width 12 height 12
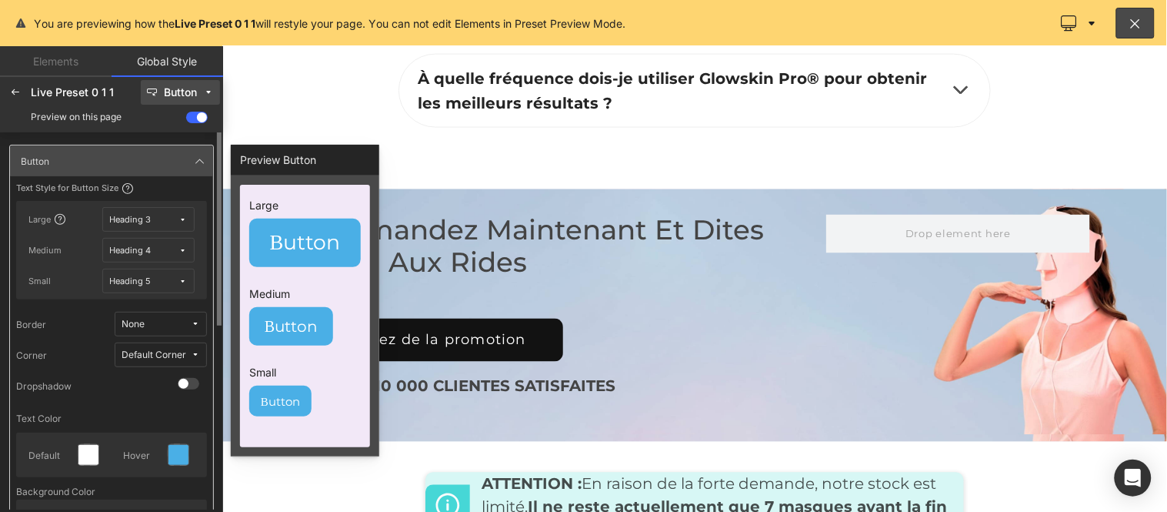
scroll to position [85, 0]
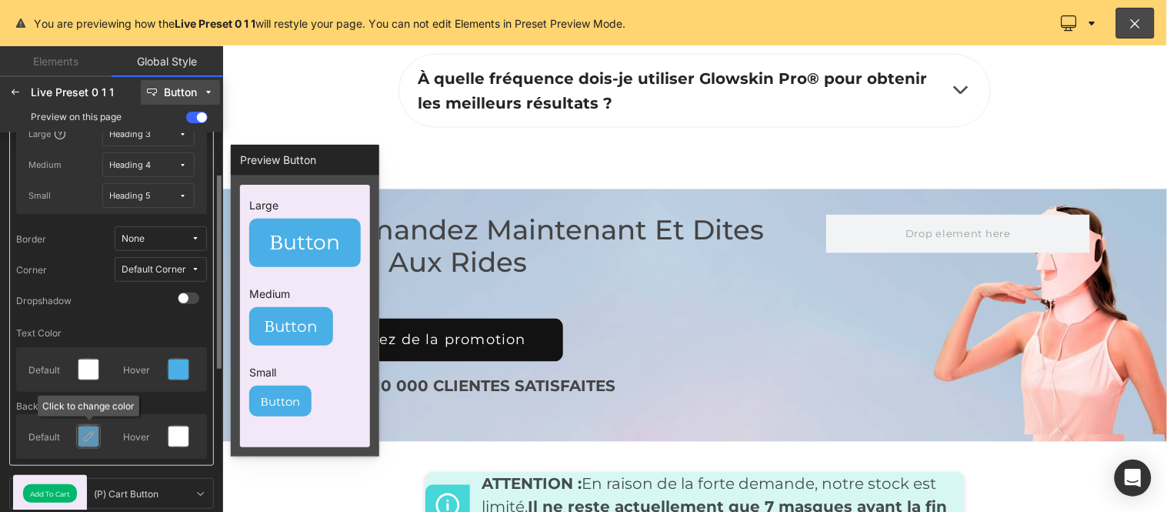
click at [85, 435] on icon at bounding box center [88, 436] width 12 height 12
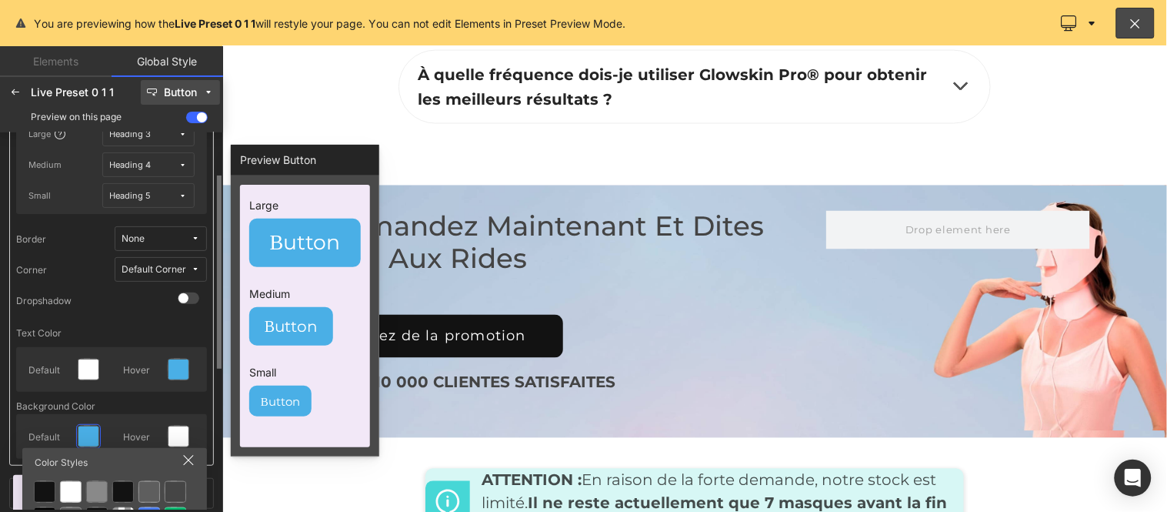
scroll to position [6595, 0]
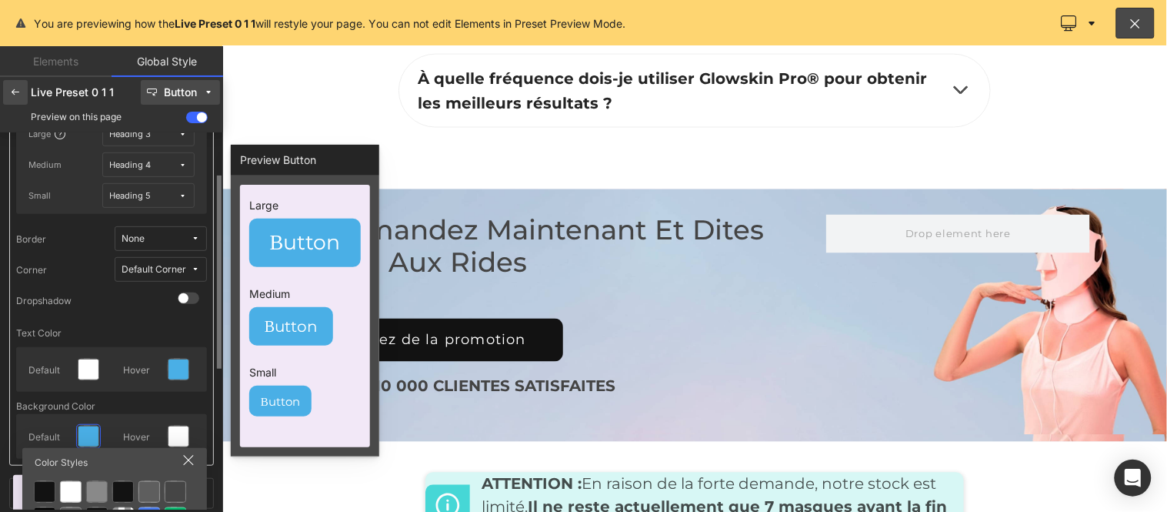
click at [13, 89] on icon at bounding box center [15, 92] width 12 height 12
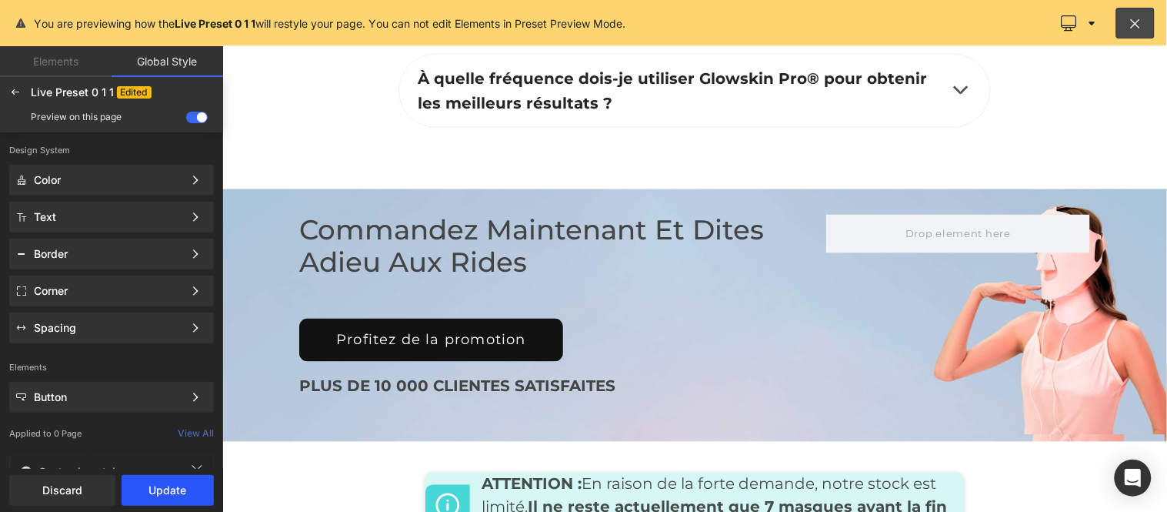
click at [154, 497] on button "Update" at bounding box center [168, 490] width 92 height 31
click at [136, 499] on button "Apply to current page" at bounding box center [111, 490] width 205 height 31
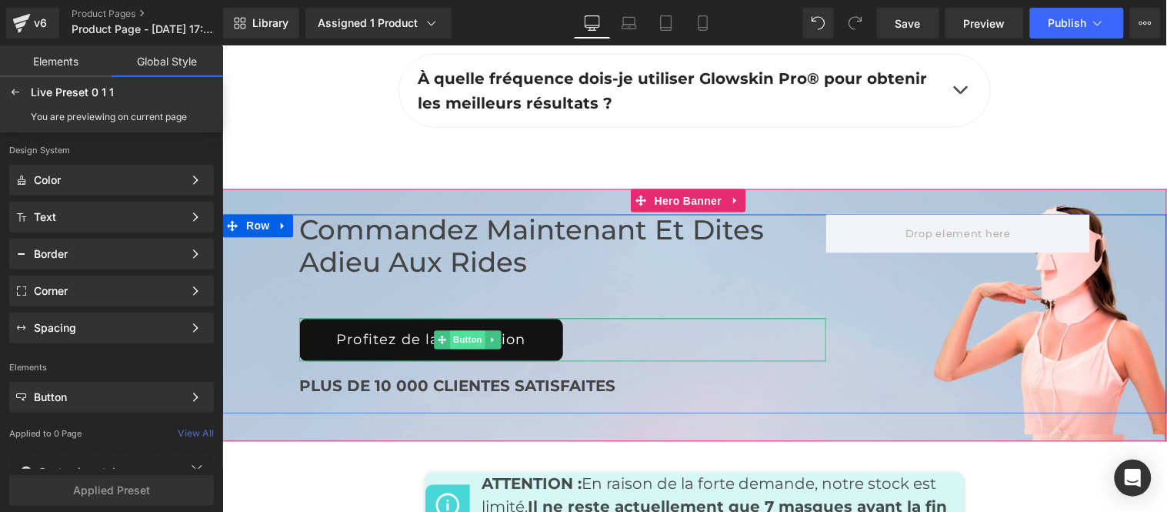
click at [458, 330] on span "Button" at bounding box center [466, 339] width 35 height 18
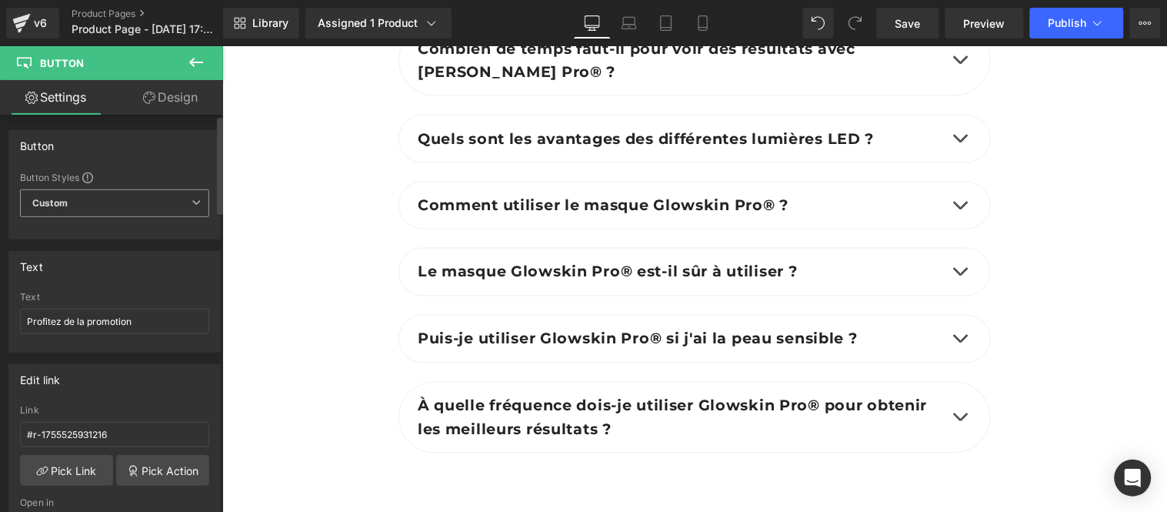
click at [154, 196] on span "Custom" at bounding box center [114, 203] width 189 height 28
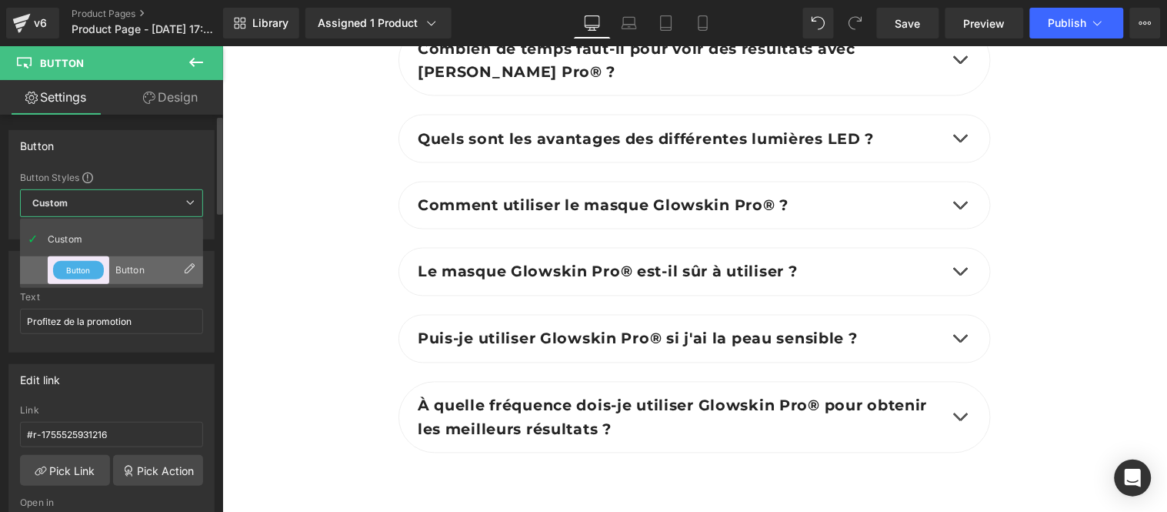
click at [143, 266] on div "Button" at bounding box center [145, 270] width 60 height 11
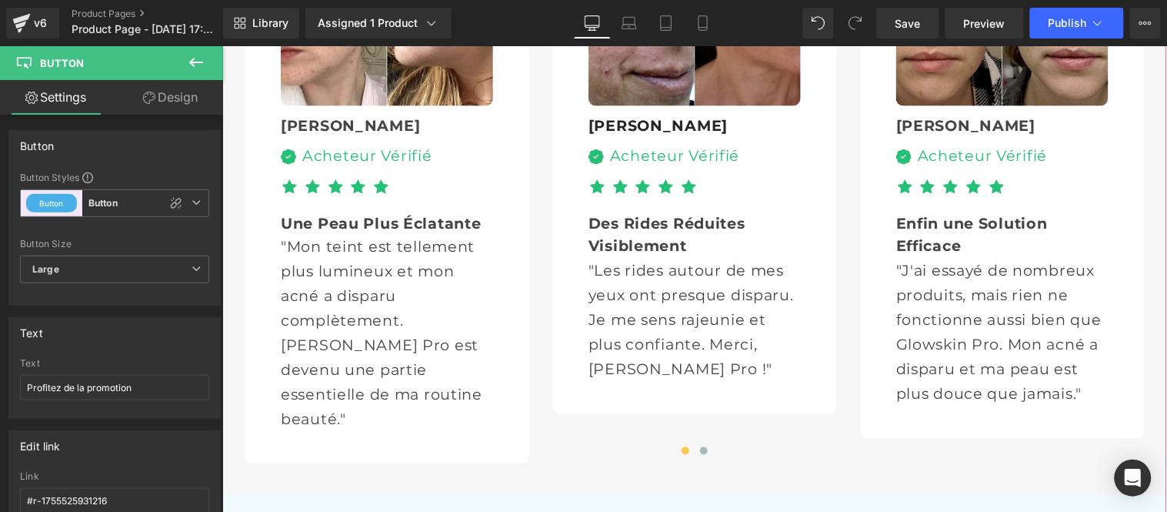
scroll to position [5056, 0]
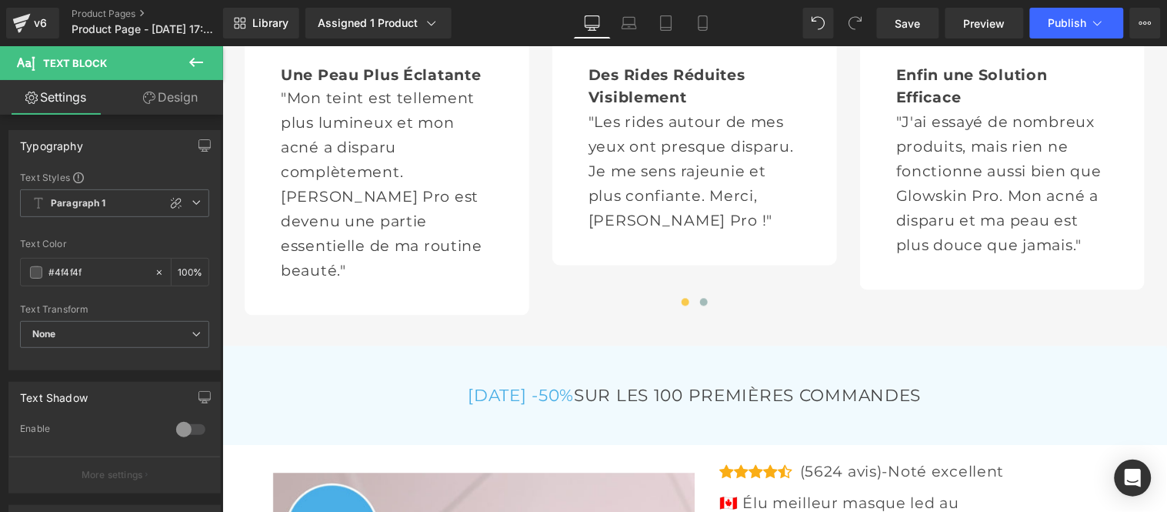
scroll to position [5216, 0]
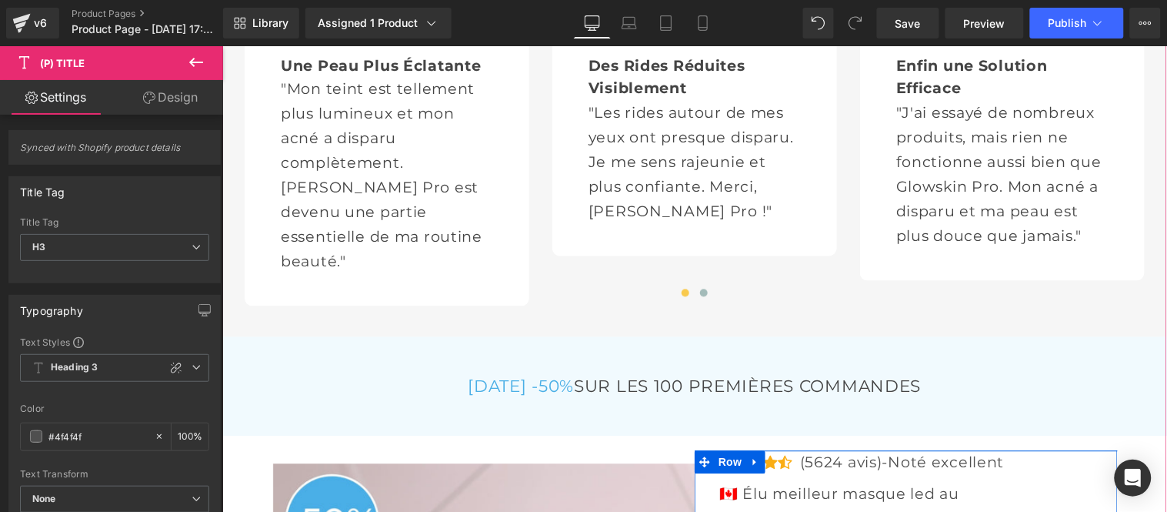
drag, startPoint x: 716, startPoint y: 221, endPoint x: 890, endPoint y: 215, distance: 174.8
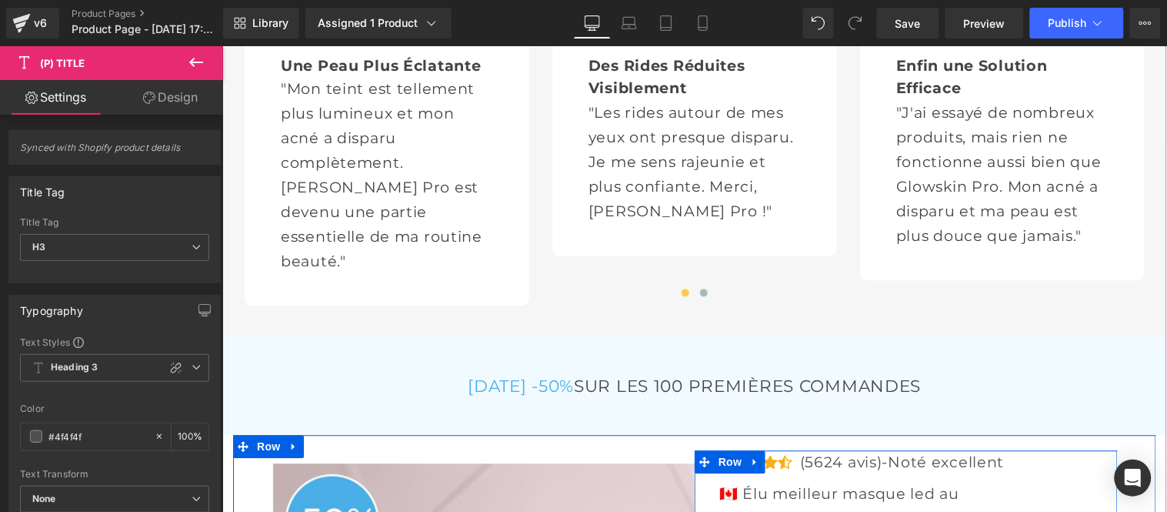
copy span "Glowskin Pro2"
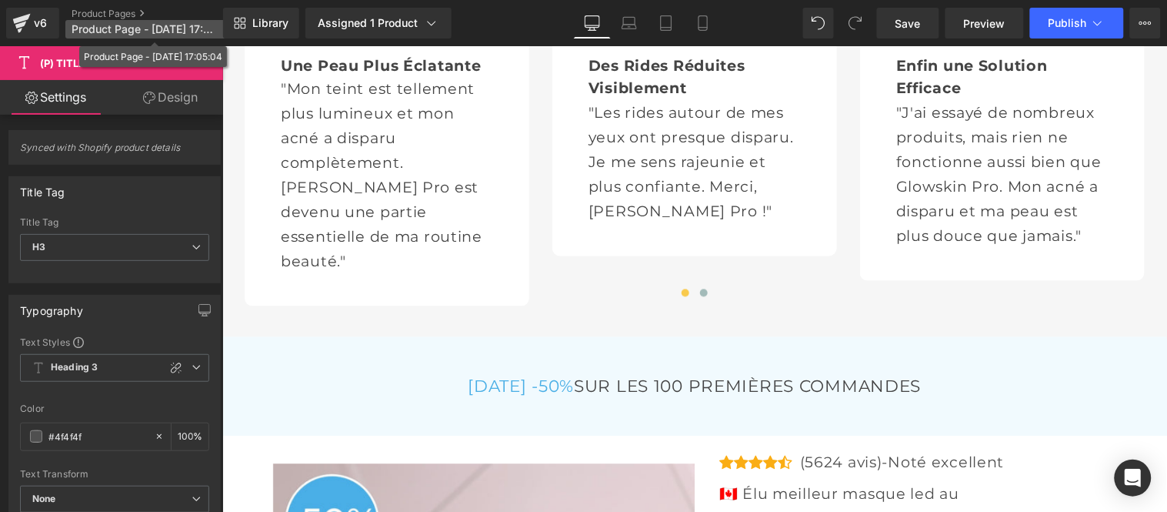
click at [110, 32] on span "Product Page - [DATE] 17:05:04" at bounding box center [146, 29] width 148 height 12
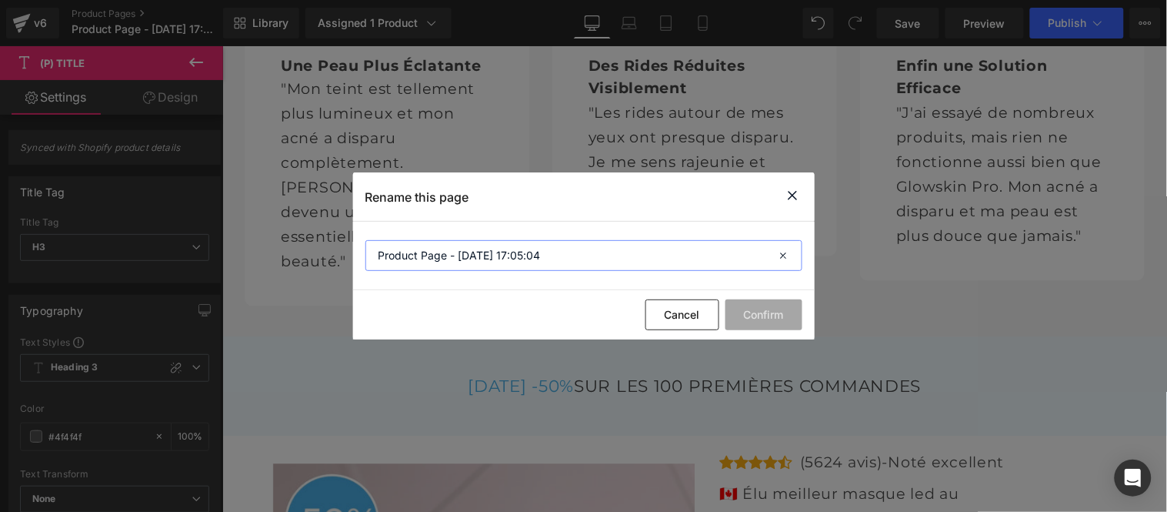
click at [564, 257] on input "Product Page - [DATE] 17:05:04" at bounding box center [584, 255] width 437 height 31
paste input "Glowskin Pro2"
type input "Glowskin Pro2"
drag, startPoint x: 763, startPoint y: 300, endPoint x: 750, endPoint y: 323, distance: 26.5
click at [762, 300] on button "Confirm" at bounding box center [764, 314] width 77 height 31
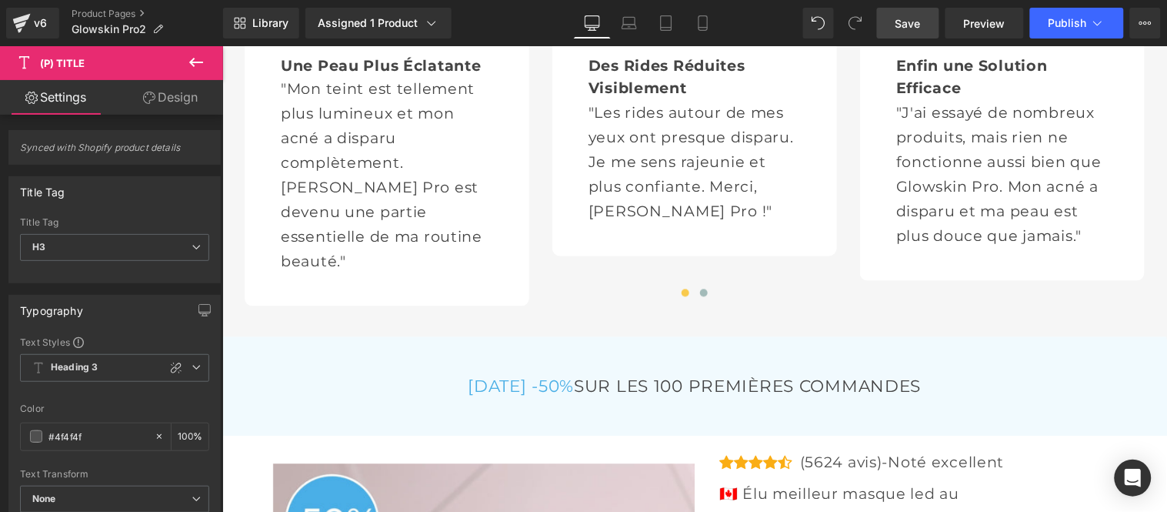
click at [905, 24] on span "Save" at bounding box center [908, 23] width 25 height 16
click at [1074, 23] on span "Publish" at bounding box center [1068, 23] width 38 height 12
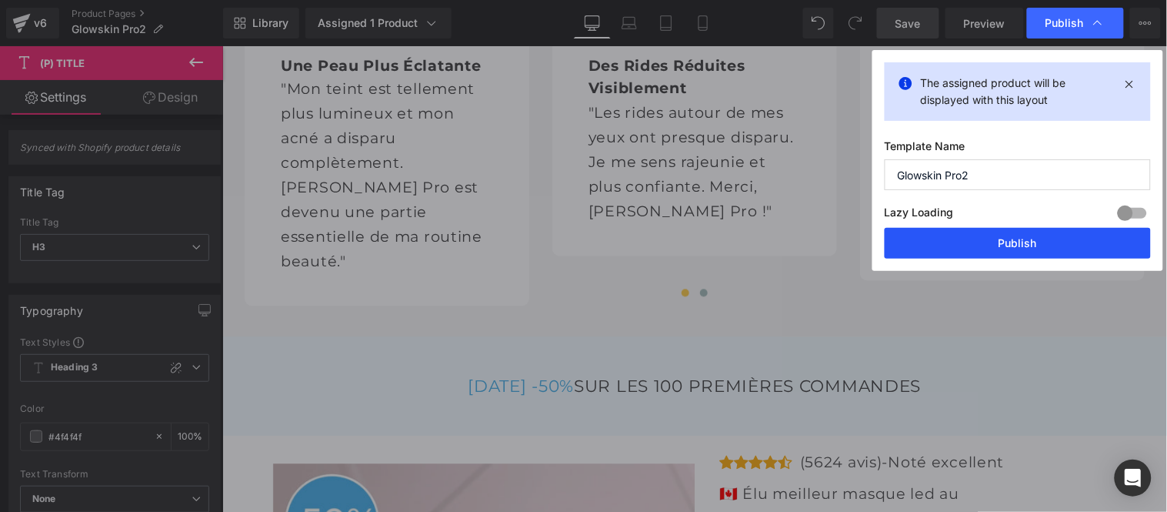
click at [996, 242] on button "Publish" at bounding box center [1018, 243] width 266 height 31
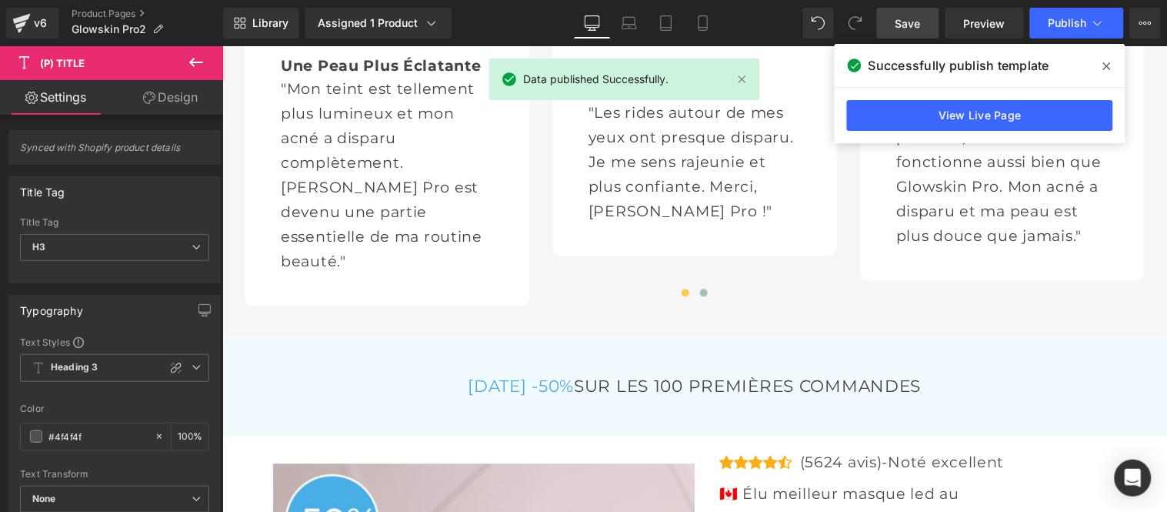
click at [1108, 63] on icon at bounding box center [1108, 66] width 8 height 12
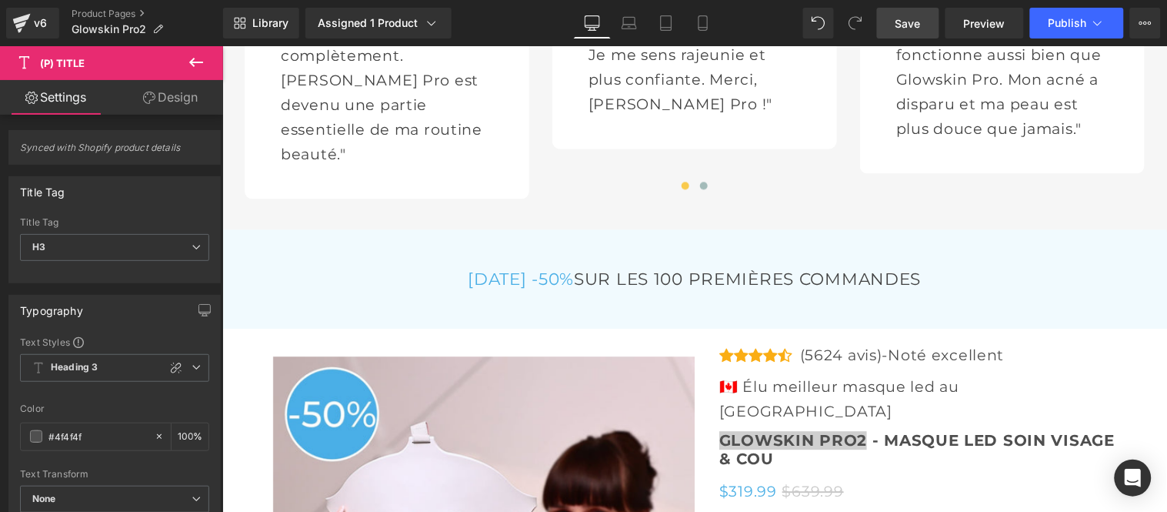
scroll to position [4872, 0]
